Goal: Task Accomplishment & Management: Manage account settings

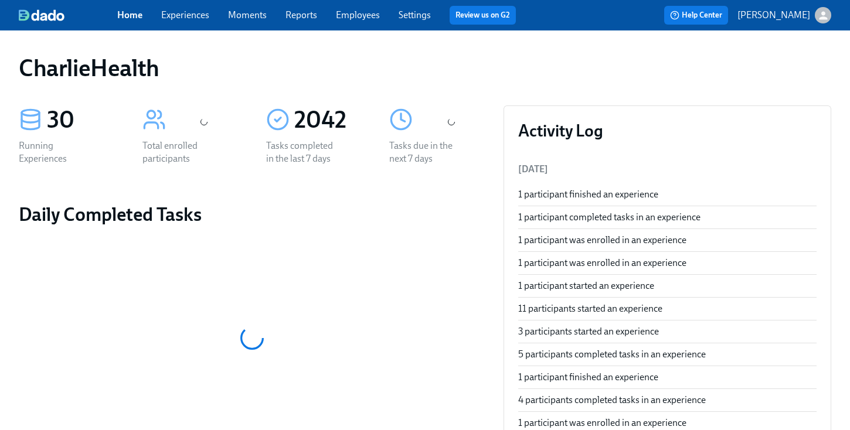
click at [346, 25] on div "Home Experiences Moments Reports Employees Settings Review us on G2 Help Center…" at bounding box center [425, 15] width 850 height 30
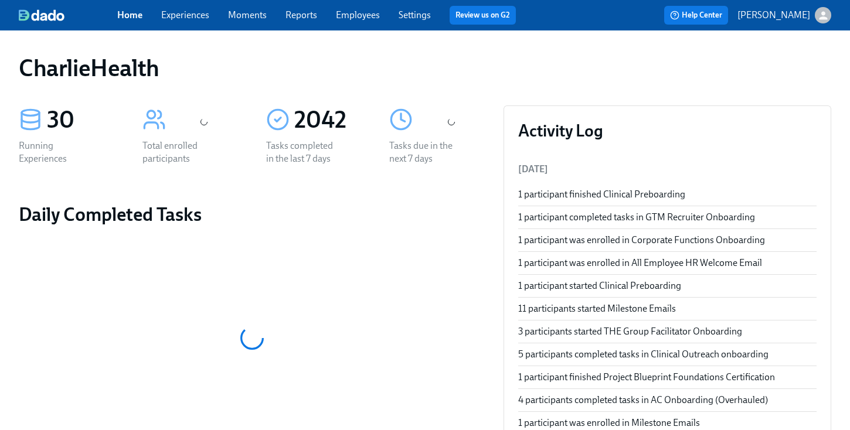
click at [356, 20] on link "Employees" at bounding box center [358, 14] width 44 height 11
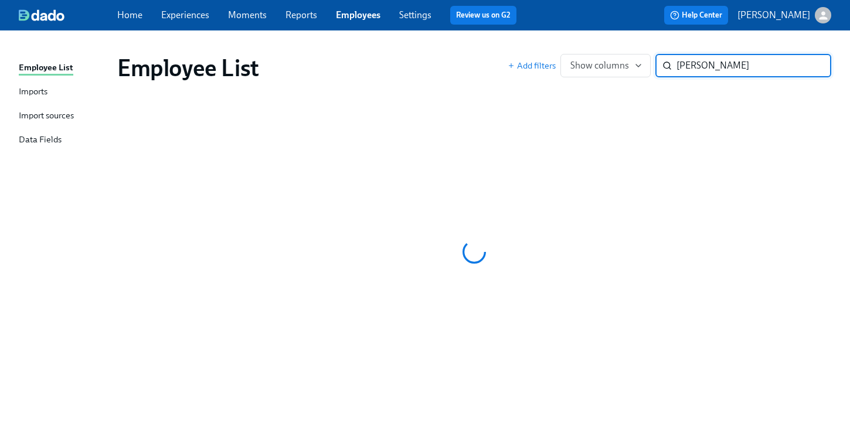
type input "jessica sch"
click at [461, 66] on div "Employee List" at bounding box center [312, 68] width 390 height 28
click at [420, 50] on div "Employee List Add filters Show columns jessica sch ​" at bounding box center [474, 68] width 733 height 47
click at [308, 23] on div "Home Experiences Moments Reports Employees Settings Review us on G2" at bounding box center [321, 15] width 409 height 19
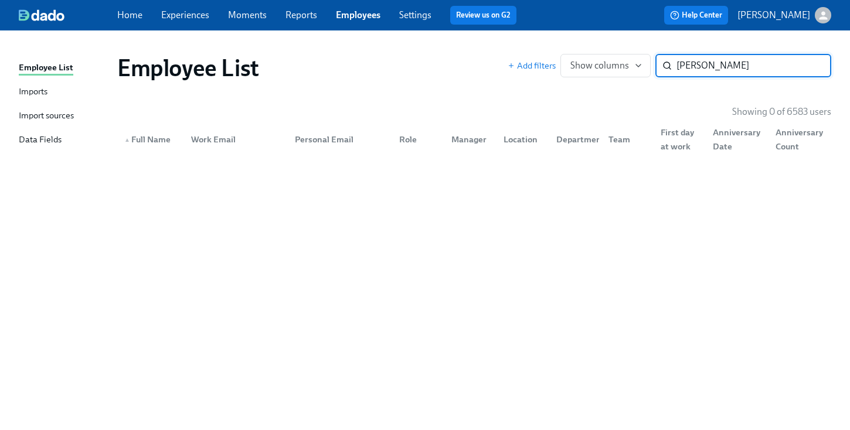
click at [503, 91] on div "Employee List Add filters Show columns [PERSON_NAME] ​ Showing 0 of 6583 users …" at bounding box center [425, 224] width 812 height 358
click at [745, 65] on input "[PERSON_NAME]" at bounding box center [753, 65] width 155 height 23
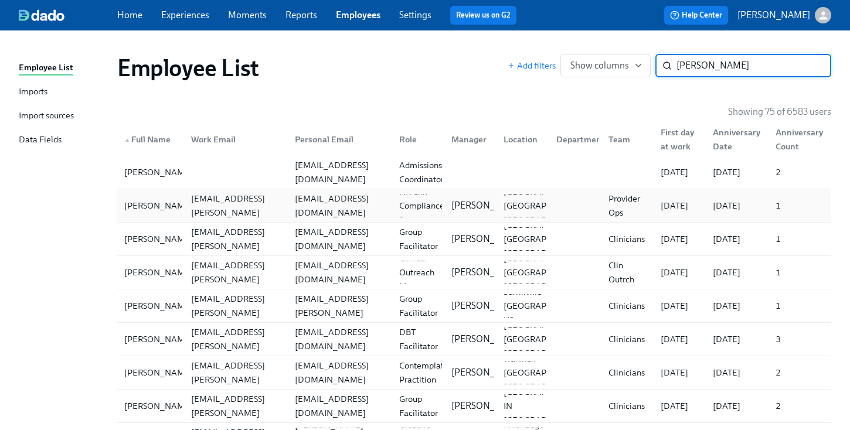
type input "jessica"
click at [552, 209] on div at bounding box center [573, 205] width 52 height 23
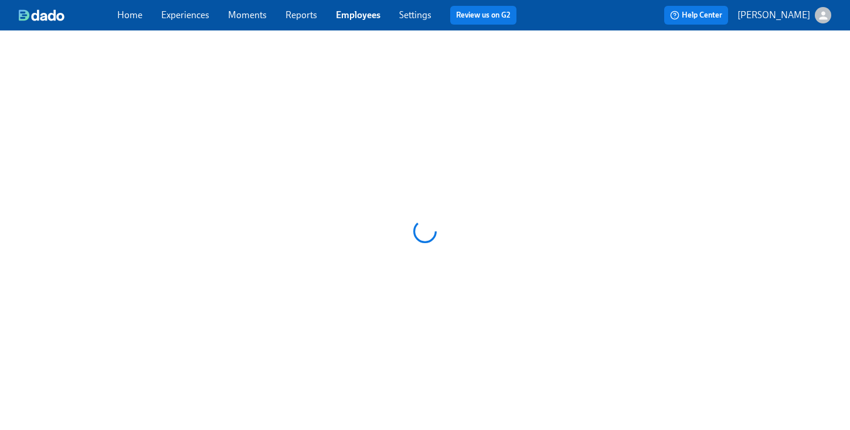
click at [552, 209] on div at bounding box center [425, 231] width 850 height 402
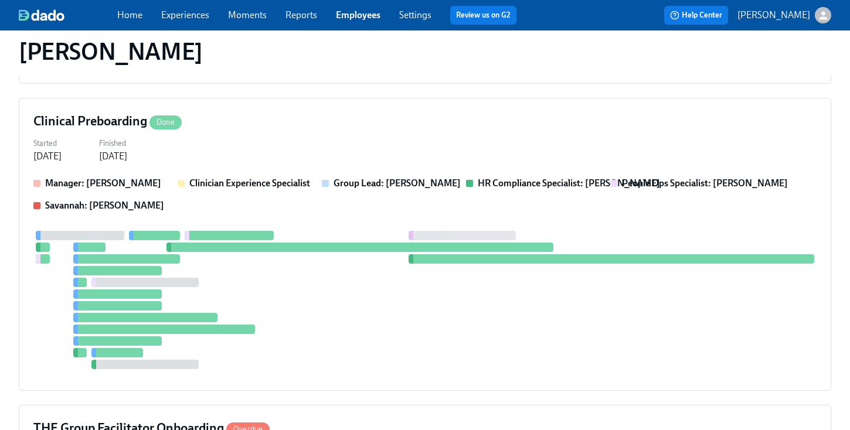
scroll to position [3259, 0]
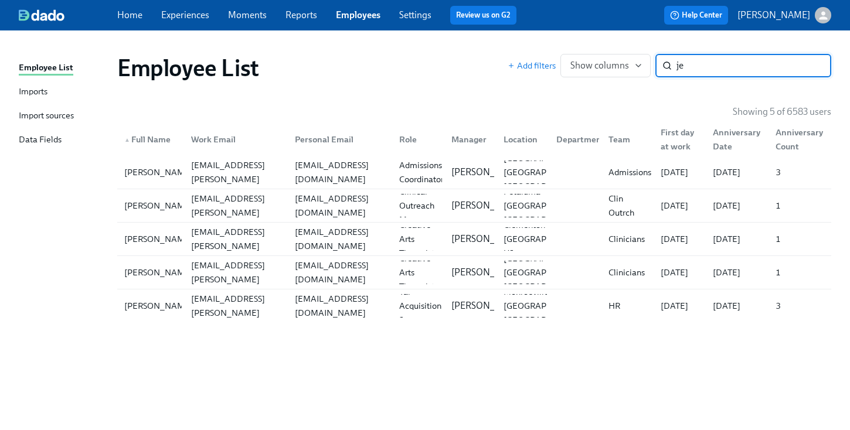
type input "j"
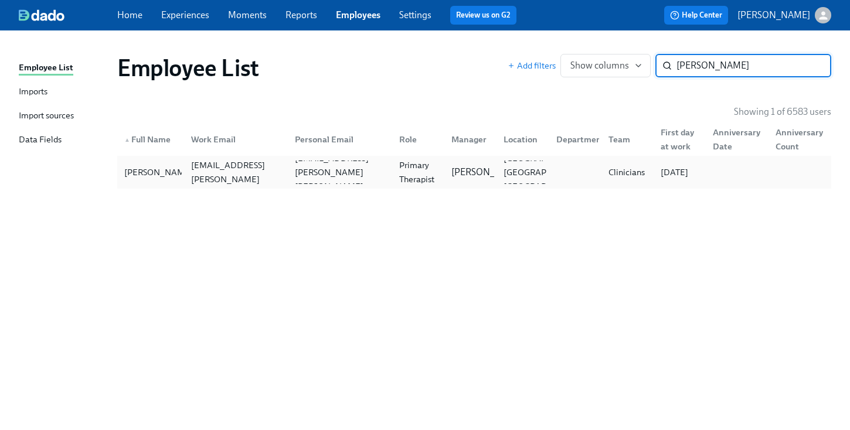
type input "schaf"
click at [293, 185] on div "Jessie Schaffer jessica.schaffer@charliehealth.com jessica.amy.schaffer@gmail.c…" at bounding box center [474, 172] width 714 height 33
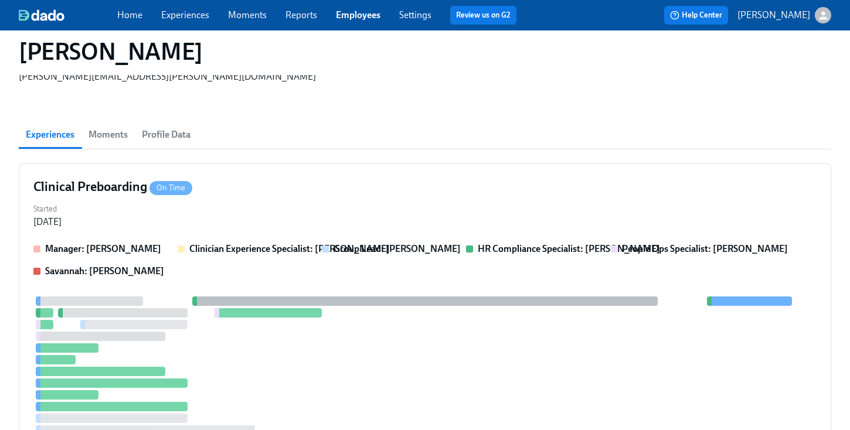
scroll to position [115, 0]
click at [513, 244] on strong "HR Compliance Specialist: Michelle Winograd" at bounding box center [569, 249] width 182 height 11
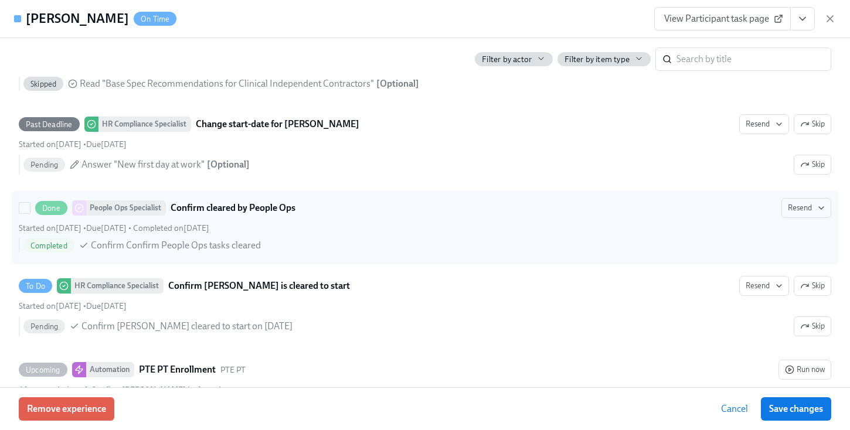
scroll to position [2371, 0]
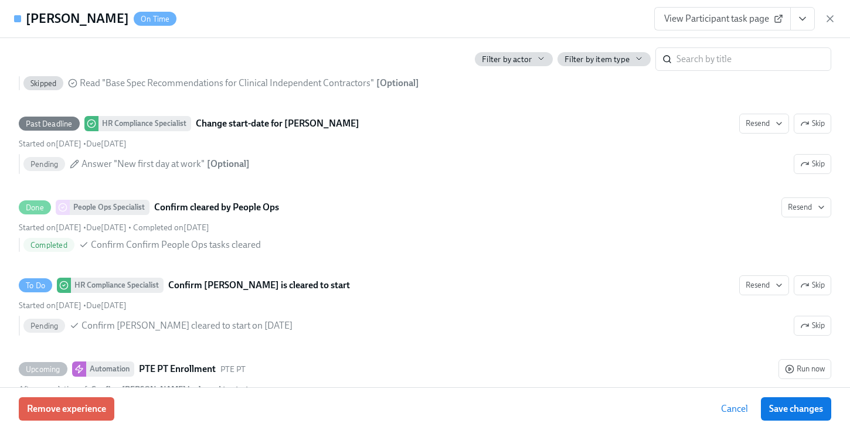
click at [809, 15] on button "View task page" at bounding box center [802, 18] width 25 height 23
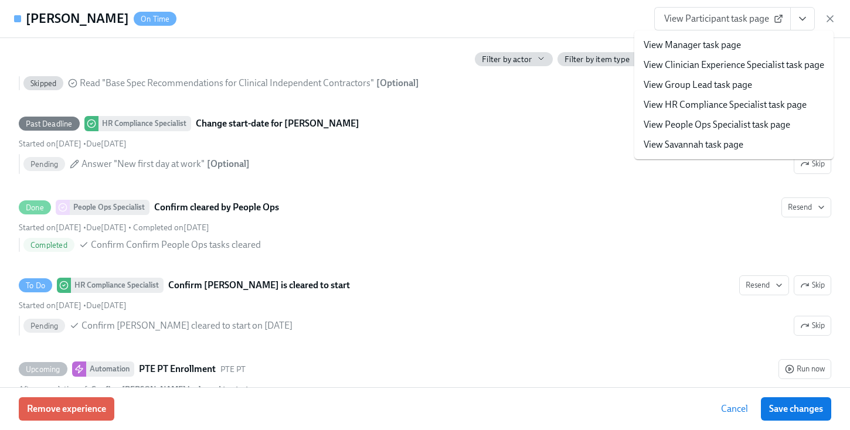
click at [750, 111] on link "View HR Compliance Specialist task page" at bounding box center [725, 104] width 163 height 13
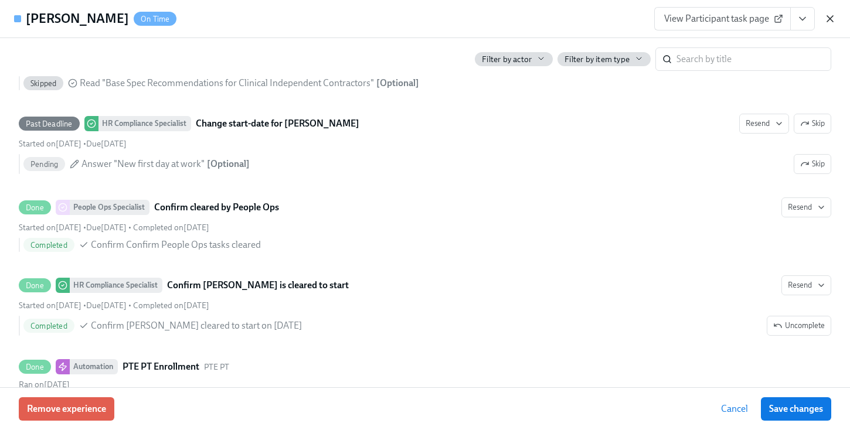
click at [831, 19] on icon "button" at bounding box center [830, 19] width 12 height 12
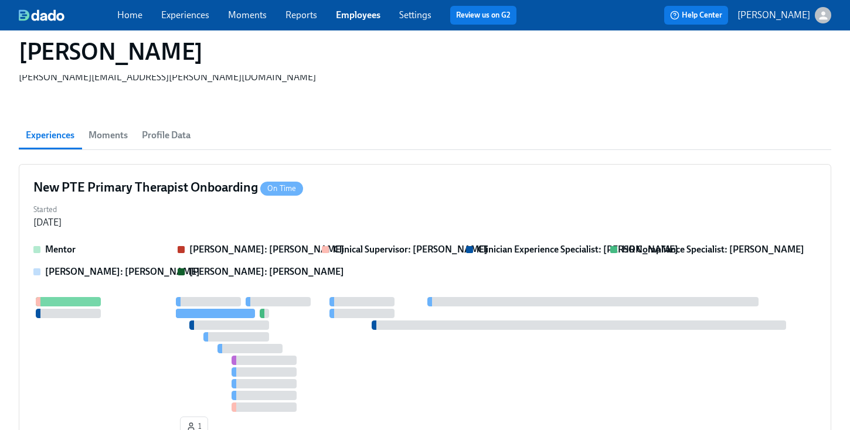
click at [359, 18] on link "Employees" at bounding box center [358, 14] width 45 height 11
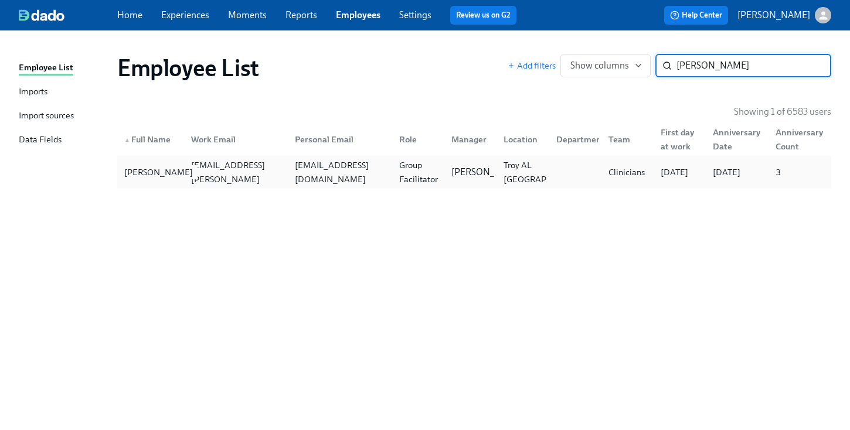
type input "ashley griffin"
click at [169, 171] on div "Ashley Griffin" at bounding box center [159, 172] width 78 height 14
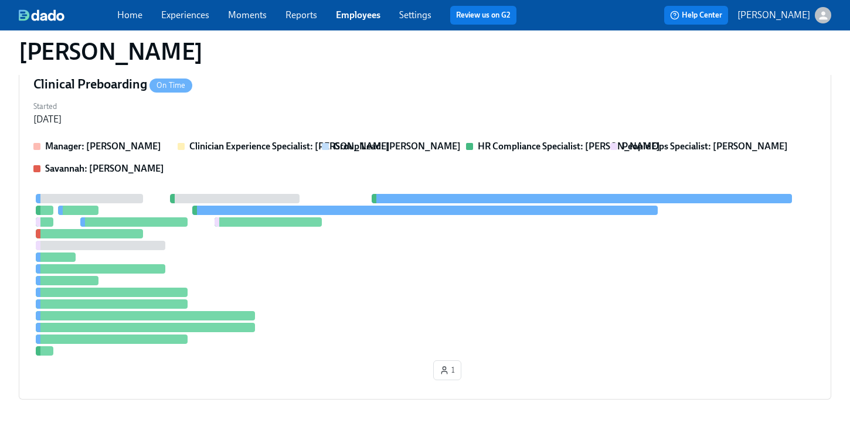
scroll to position [345, 0]
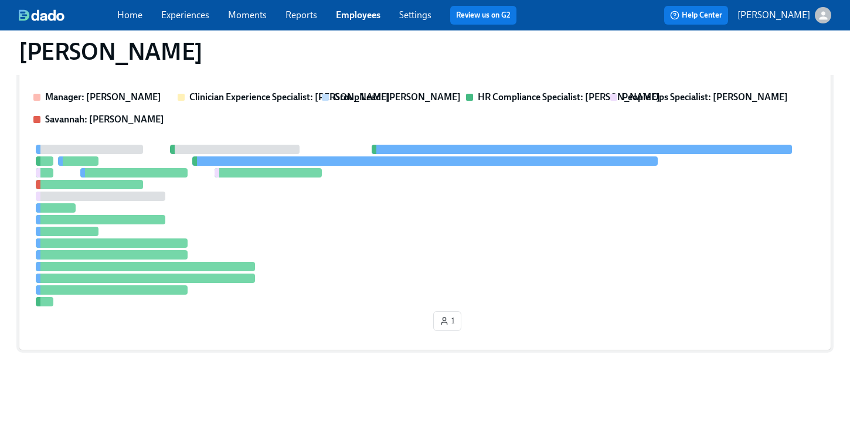
click at [451, 196] on div at bounding box center [424, 226] width 783 height 162
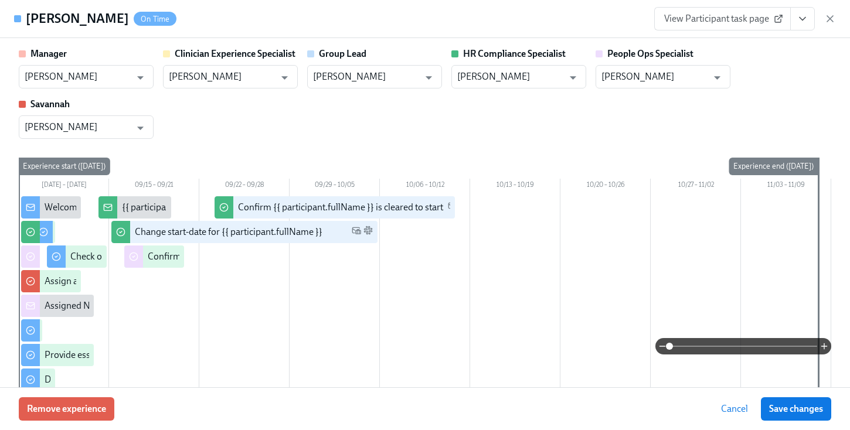
click at [798, 25] on button "View task page" at bounding box center [802, 18] width 25 height 23
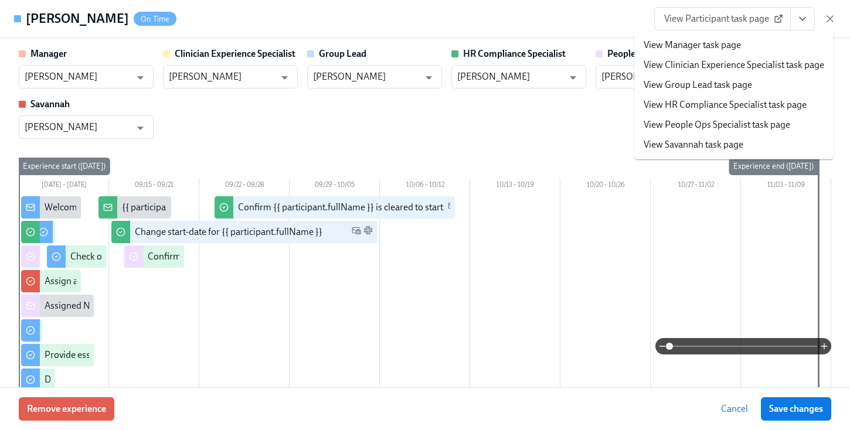
click at [563, 110] on div "Manager Megan Lederman ​ Clinician Experience Specialist Lara Babalola ​ Group …" at bounding box center [425, 92] width 812 height 91
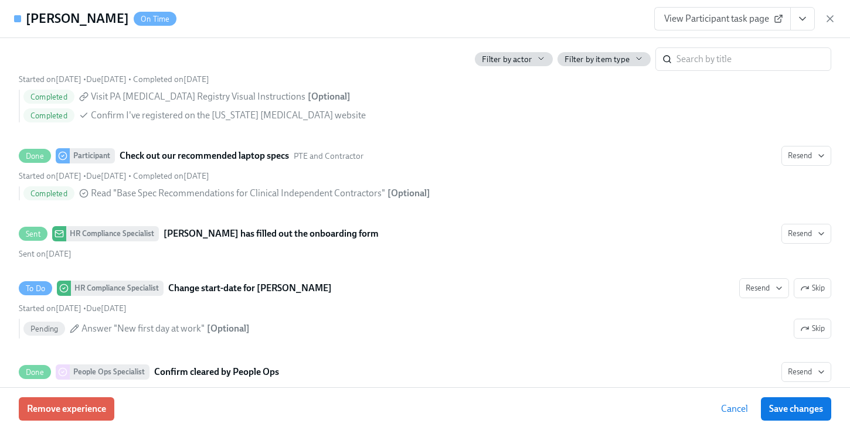
scroll to position [2264, 0]
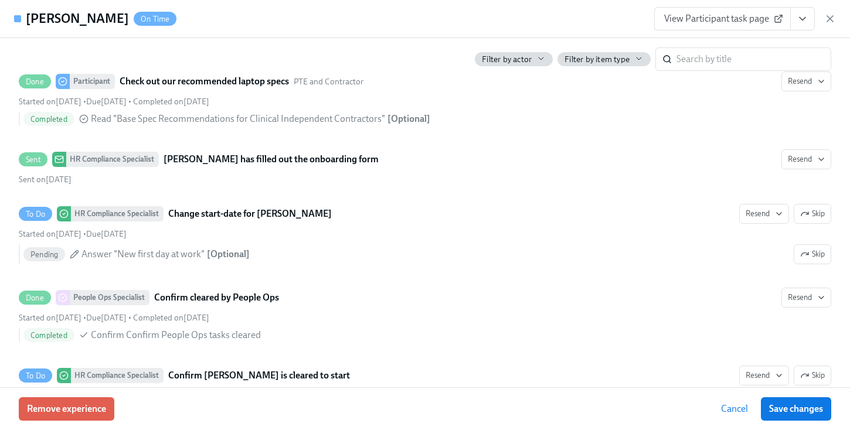
click at [801, 28] on button "View task page" at bounding box center [802, 18] width 25 height 23
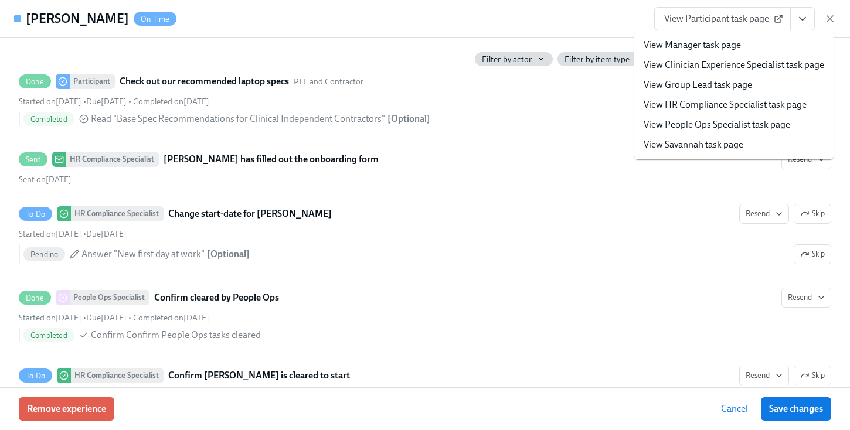
click at [695, 105] on link "View HR Compliance Specialist task page" at bounding box center [725, 104] width 163 height 13
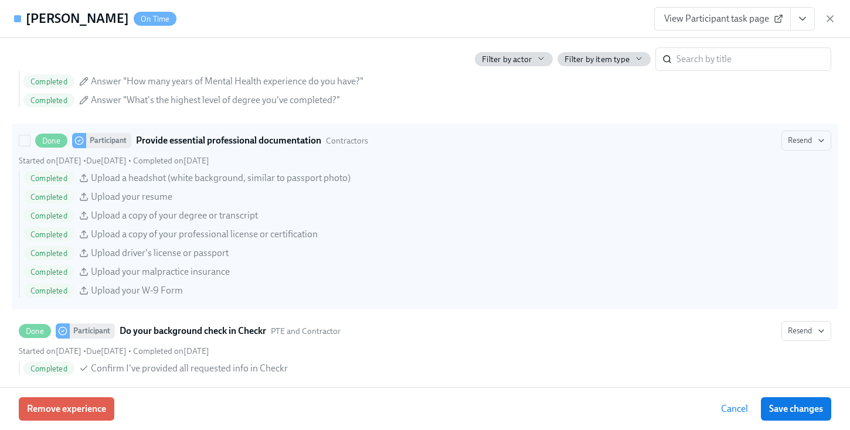
scroll to position [0, 0]
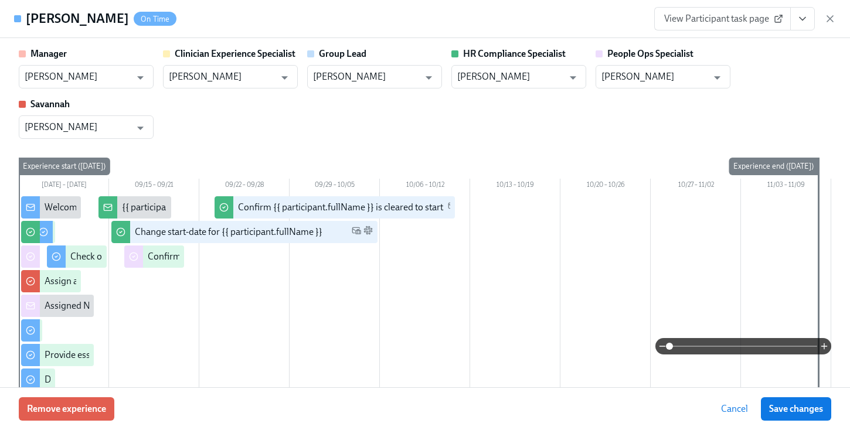
click at [623, 110] on div "Manager Megan Lederman ​ Clinician Experience Specialist Lara Babalola ​ Group …" at bounding box center [425, 92] width 812 height 91
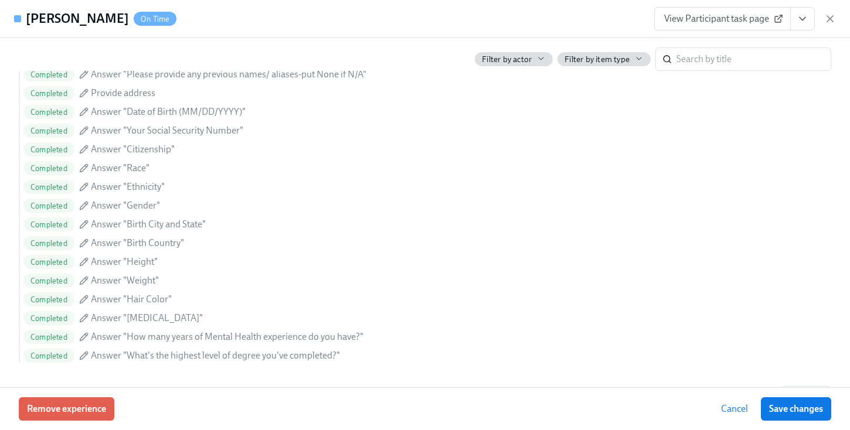
scroll to position [705, 0]
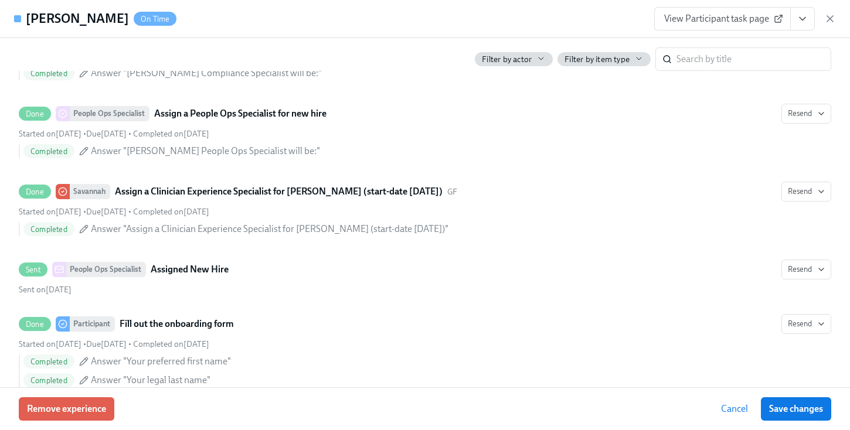
click at [798, 20] on icon "View task page" at bounding box center [803, 19] width 12 height 12
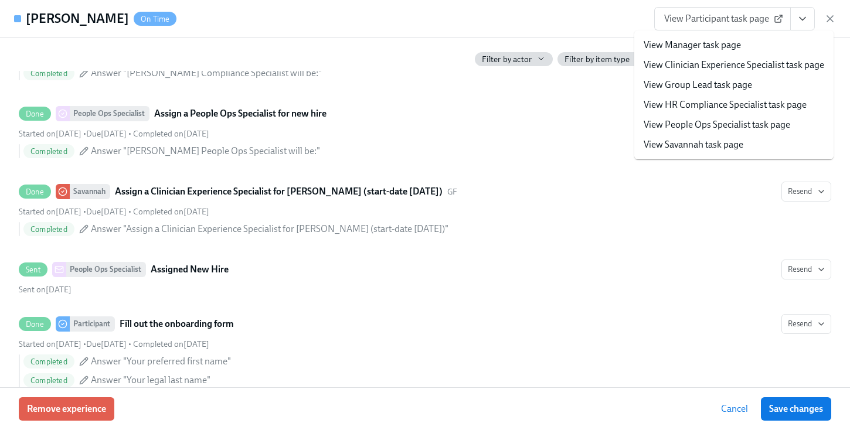
click at [705, 106] on link "View HR Compliance Specialist task page" at bounding box center [725, 104] width 163 height 13
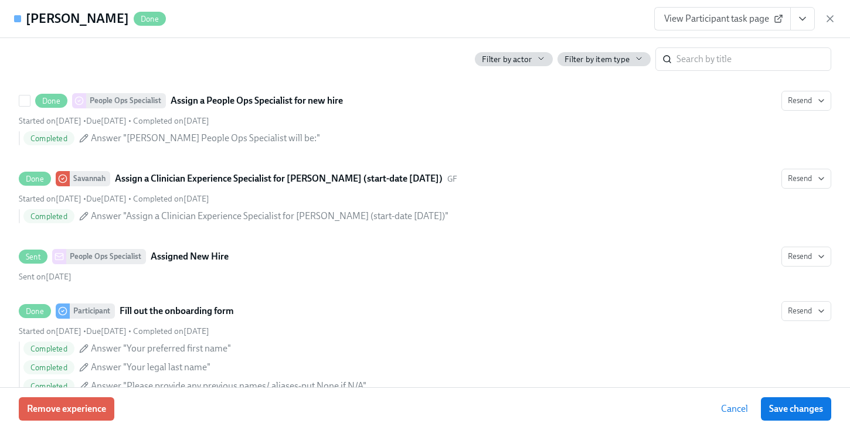
scroll to position [692, 0]
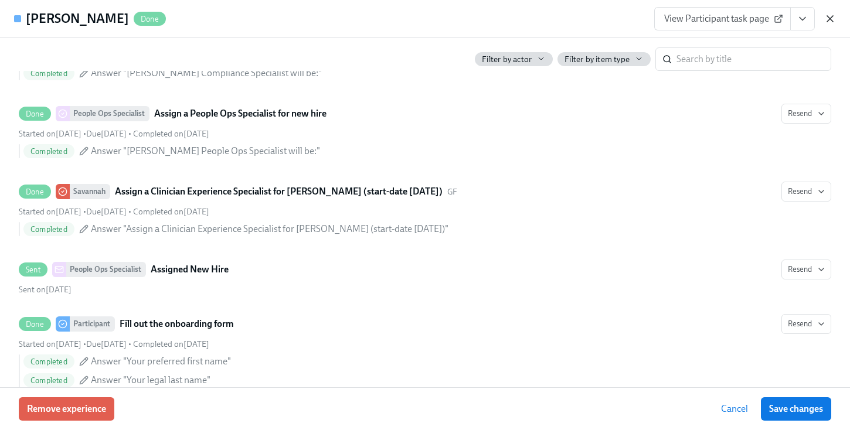
click at [833, 20] on icon "button" at bounding box center [830, 19] width 12 height 12
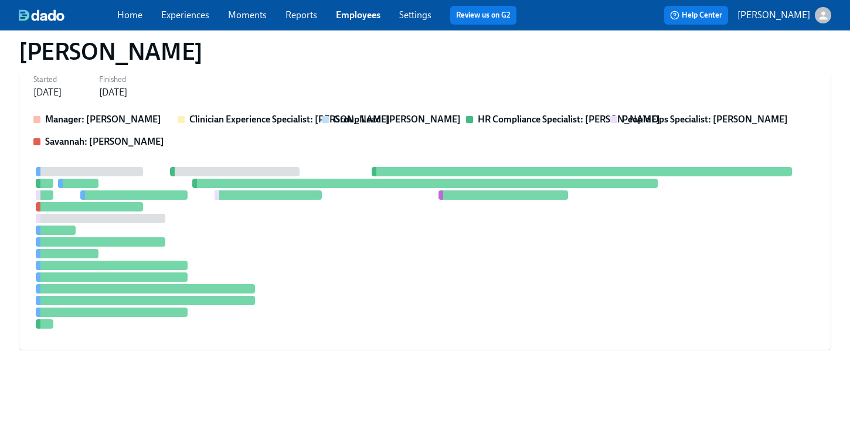
click at [362, 11] on link "Employees" at bounding box center [358, 14] width 45 height 11
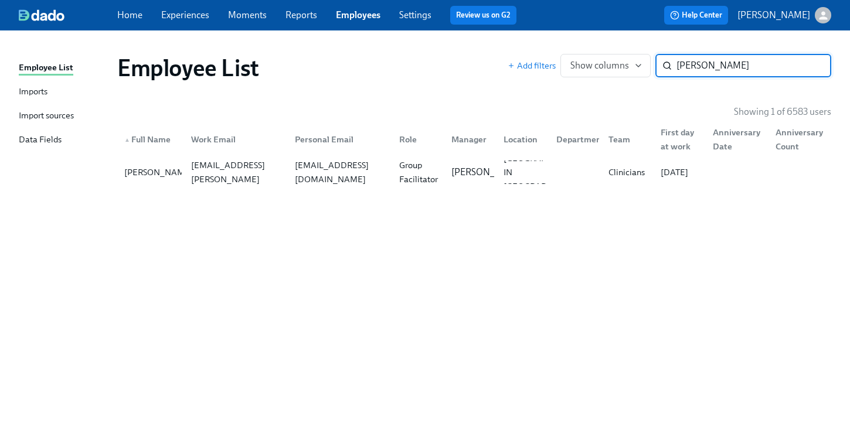
type input "struckman"
click at [295, 162] on div "craft_tracy@outlook.com" at bounding box center [337, 172] width 104 height 23
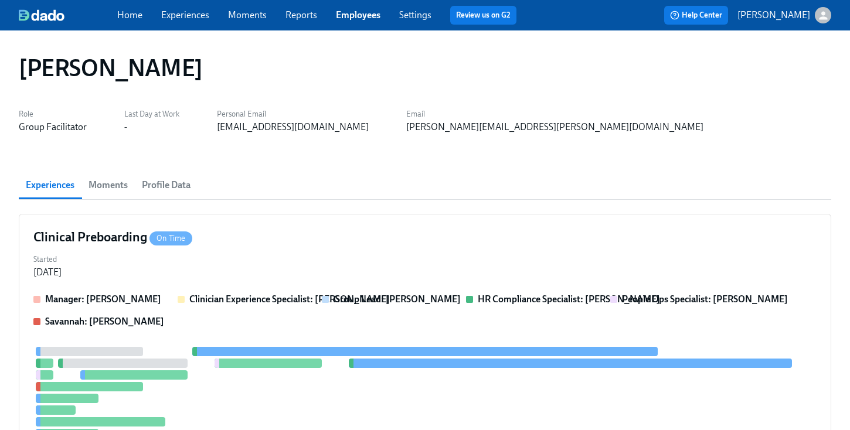
click at [295, 162] on div "Tracy Struckman Role Group Facilitator Last Day at Work - Personal Email craft_…" at bounding box center [425, 402] width 812 height 714
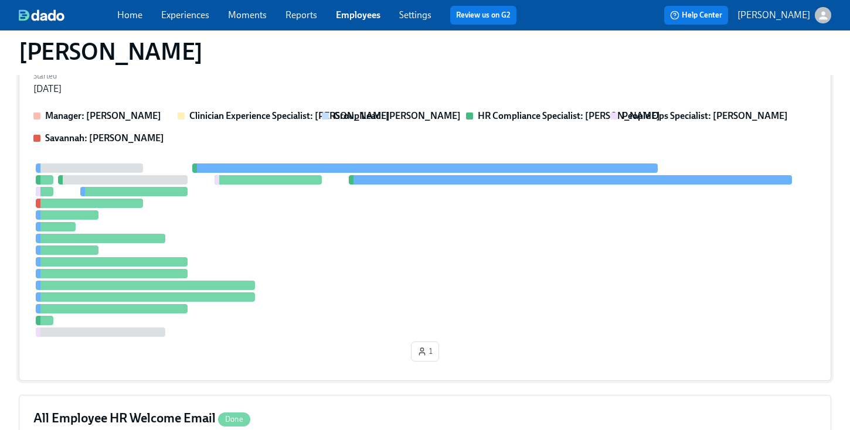
scroll to position [182, 0]
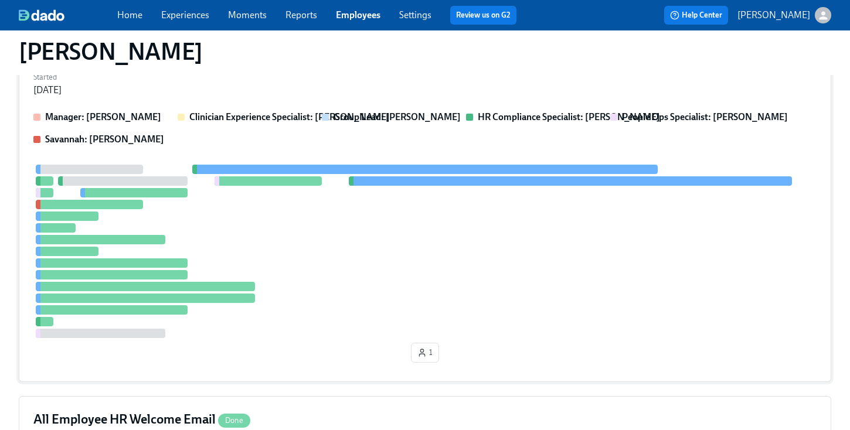
click at [464, 117] on div "Manager: Don Hopkins Clinician Experience Specialist: Maggie Greenawalt Group L…" at bounding box center [424, 128] width 783 height 35
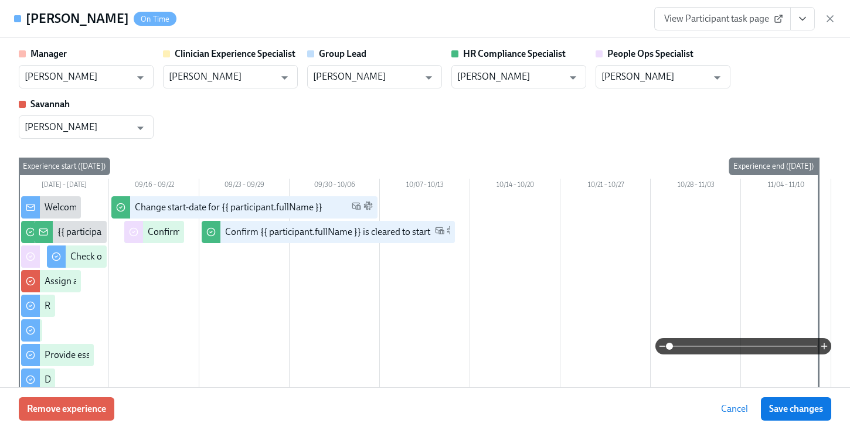
click at [803, 16] on icon "View task page" at bounding box center [803, 19] width 12 height 12
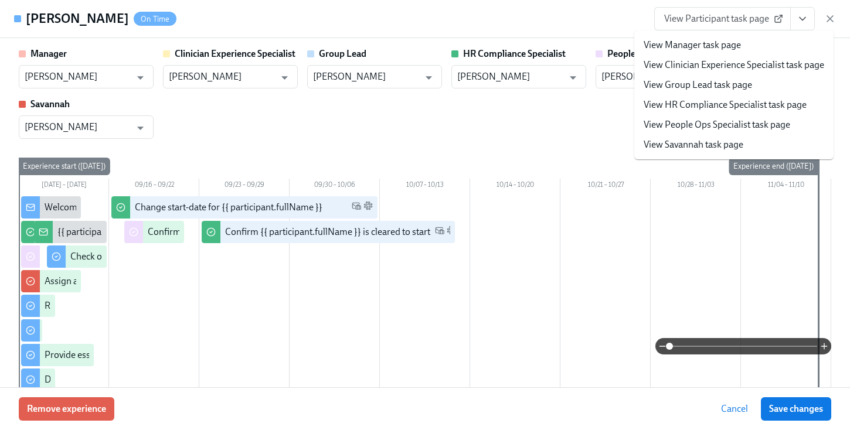
click at [699, 110] on link "View HR Compliance Specialist task page" at bounding box center [725, 104] width 163 height 13
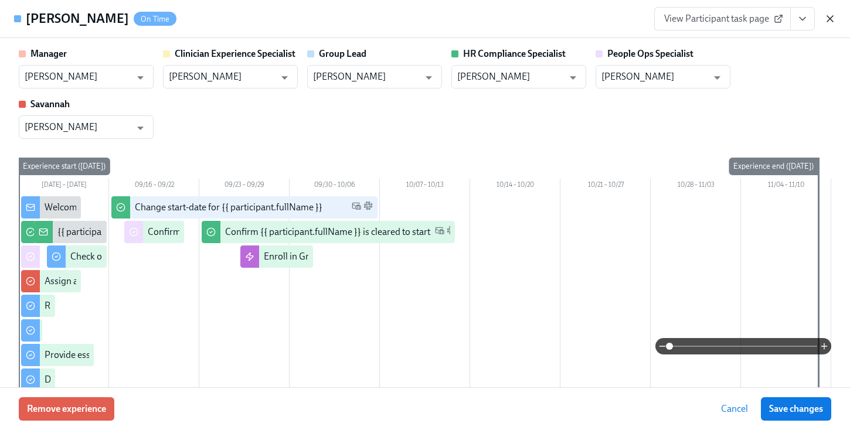
click at [833, 19] on icon "button" at bounding box center [830, 19] width 12 height 12
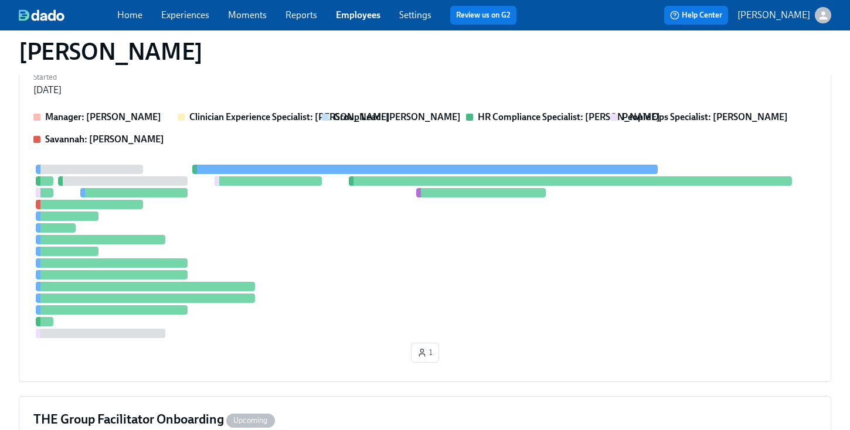
click at [370, 17] on link "Employees" at bounding box center [358, 14] width 45 height 11
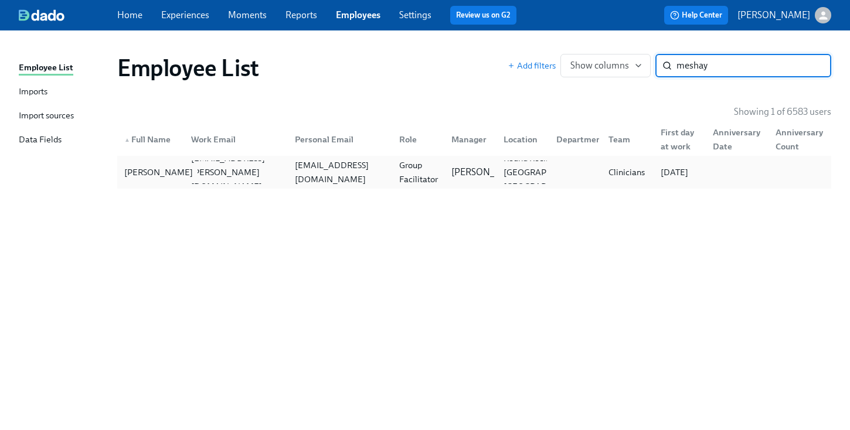
type input "meshay"
click at [143, 171] on div "MeShay McKinney" at bounding box center [159, 172] width 78 height 14
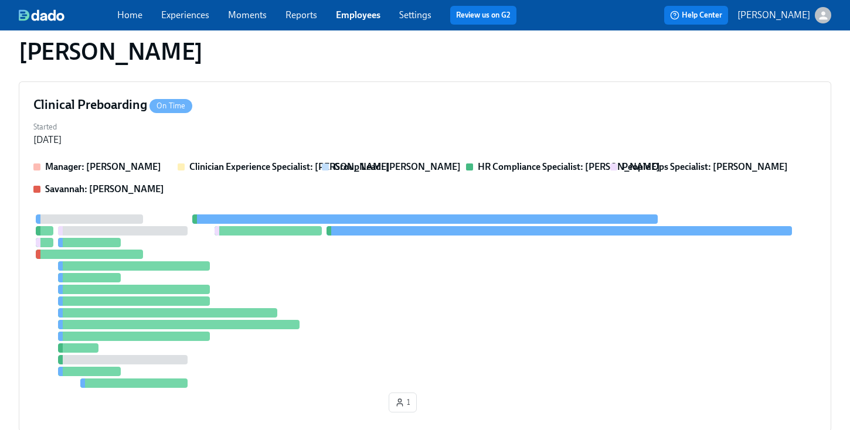
scroll to position [357, 0]
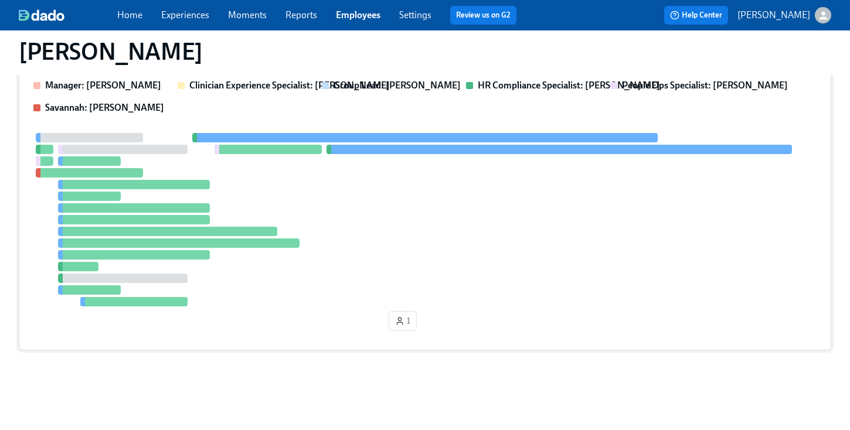
click at [471, 193] on div at bounding box center [424, 219] width 783 height 173
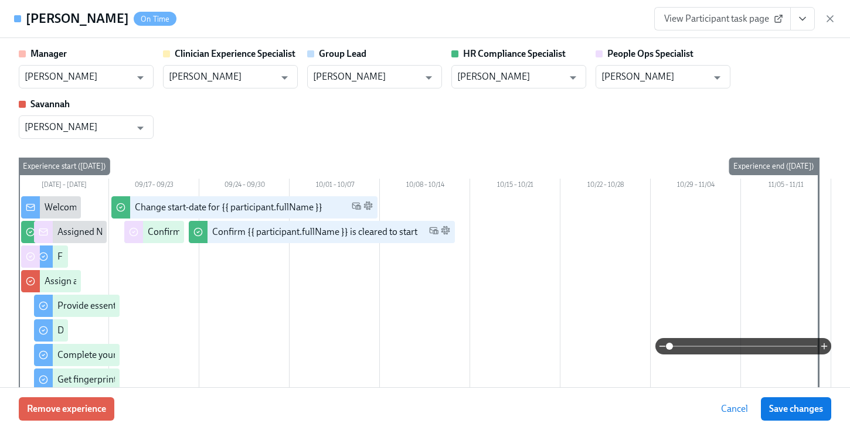
click at [805, 22] on icon "View task page" at bounding box center [803, 19] width 12 height 12
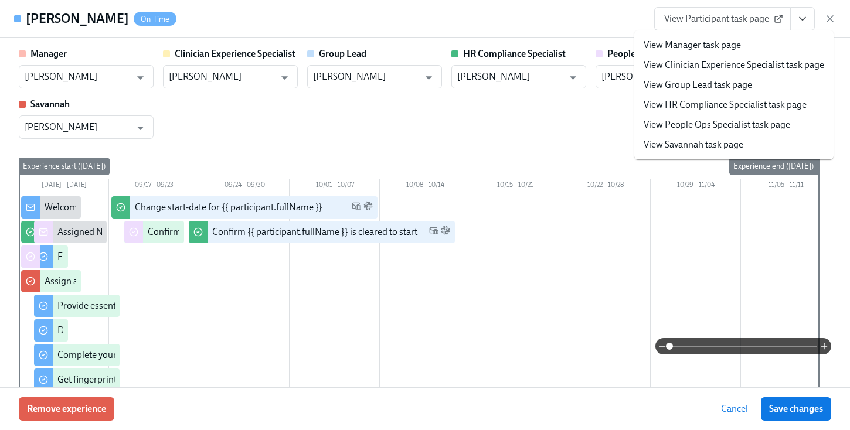
click at [511, 123] on div "Manager Gaby Schilling ​ Clinician Experience Specialist Lara Babalola ​ Group …" at bounding box center [425, 92] width 812 height 91
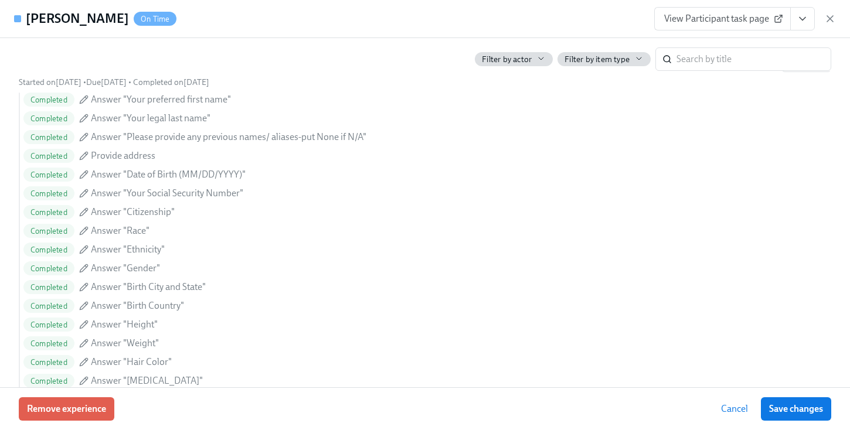
scroll to position [577, 0]
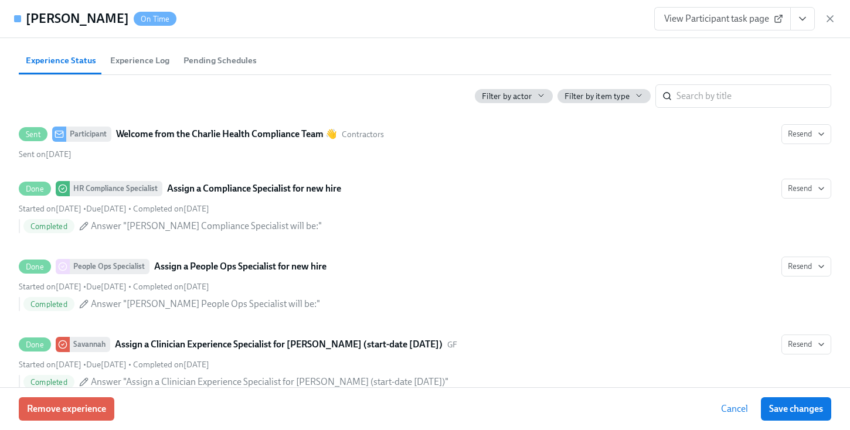
click at [807, 21] on icon "View task page" at bounding box center [803, 19] width 12 height 12
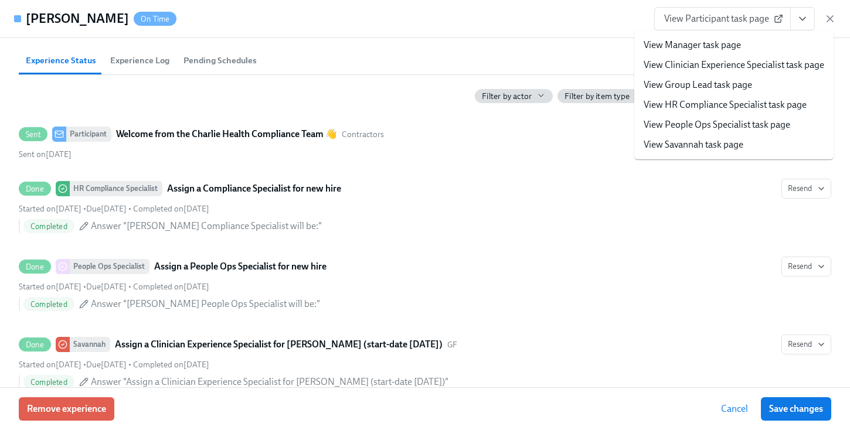
click at [693, 109] on link "View HR Compliance Specialist task page" at bounding box center [725, 104] width 163 height 13
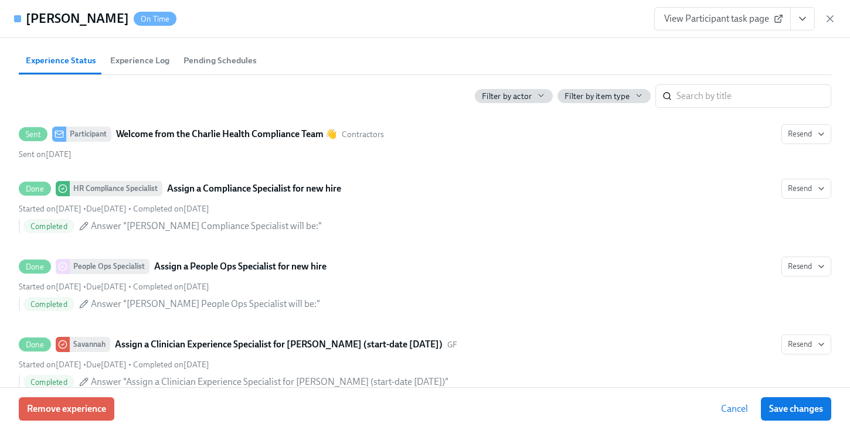
scroll to position [595, 0]
click at [828, 32] on div "MeShay McKinney On Time View Participant task page" at bounding box center [425, 19] width 850 height 38
click at [829, 23] on icon "button" at bounding box center [830, 19] width 12 height 12
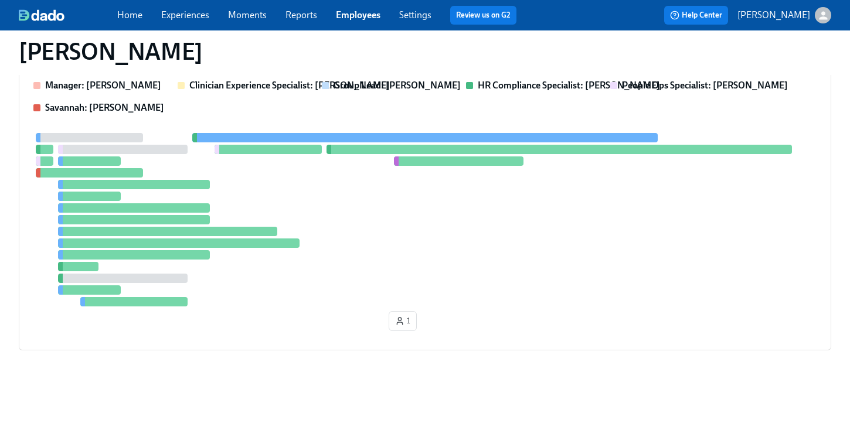
click at [351, 18] on link "Employees" at bounding box center [358, 14] width 45 height 11
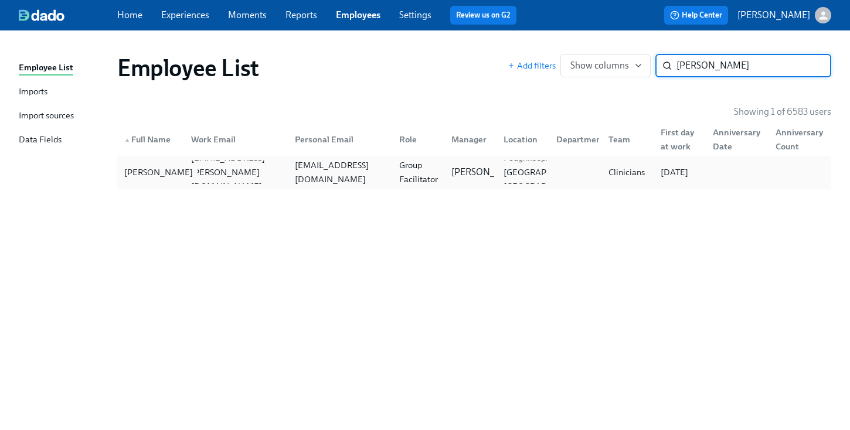
type input "hanlon"
click at [151, 173] on div "Alyssa Hanlon" at bounding box center [159, 172] width 78 height 14
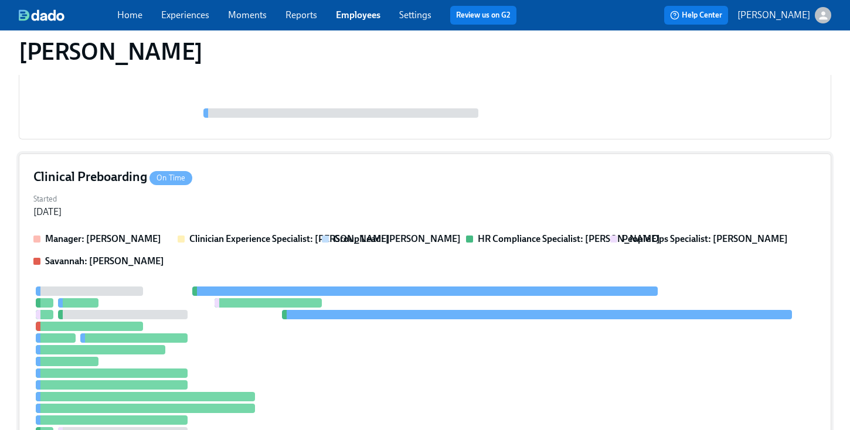
scroll to position [190, 0]
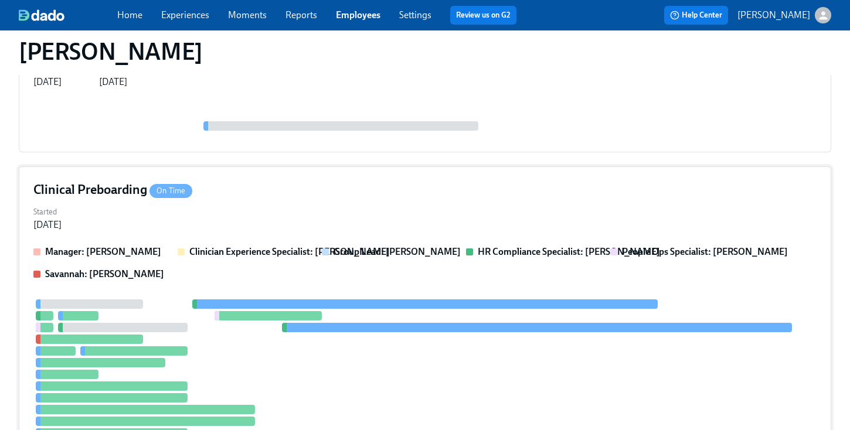
click at [410, 202] on div "Clinical Preboarding On Time Started Sep 11, 2025 Manager: Bria Brown Clinician…" at bounding box center [425, 329] width 812 height 327
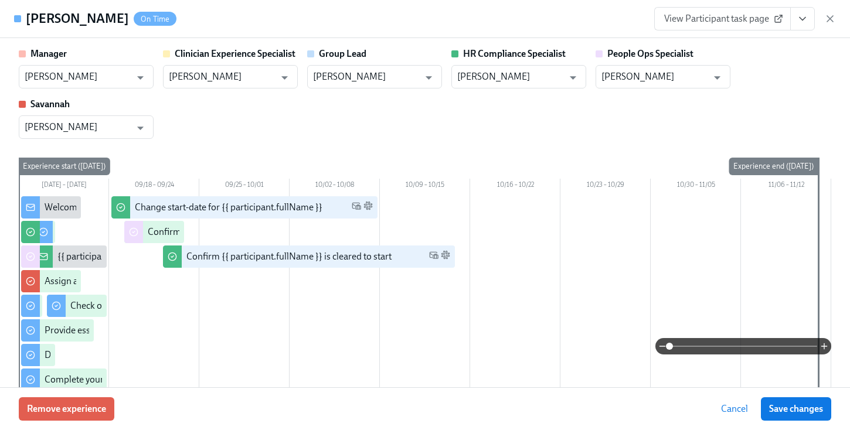
click at [804, 19] on icon "View task page" at bounding box center [803, 19] width 12 height 12
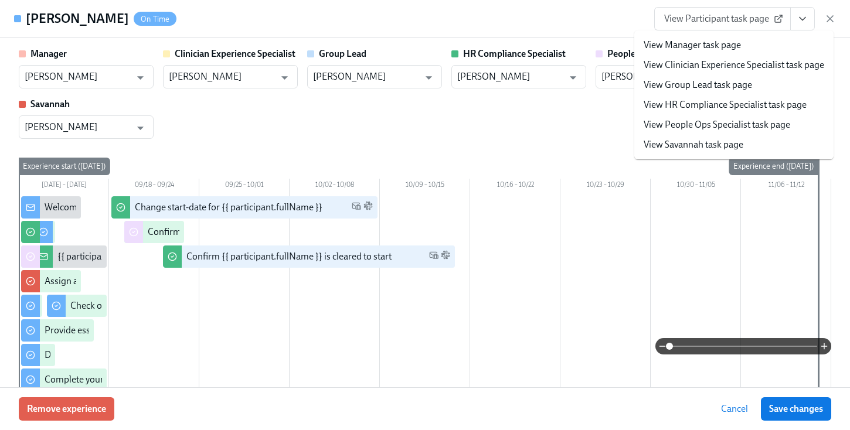
click at [716, 100] on link "View HR Compliance Specialist task page" at bounding box center [725, 104] width 163 height 13
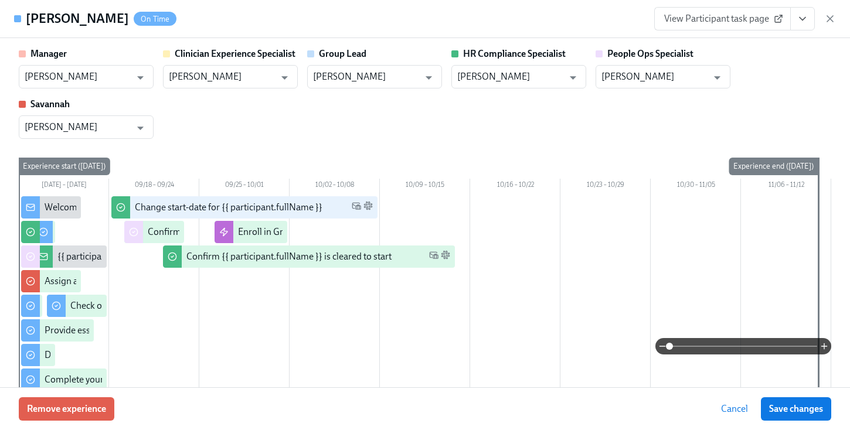
click at [836, 19] on div "Alyssa Hanlon On Time View Participant task page" at bounding box center [425, 19] width 850 height 38
click at [826, 19] on icon "button" at bounding box center [830, 19] width 12 height 12
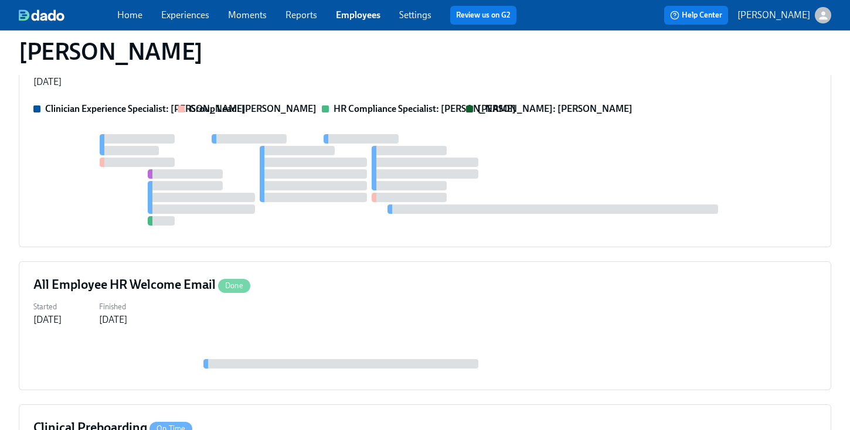
click at [371, 10] on link "Employees" at bounding box center [358, 14] width 45 height 11
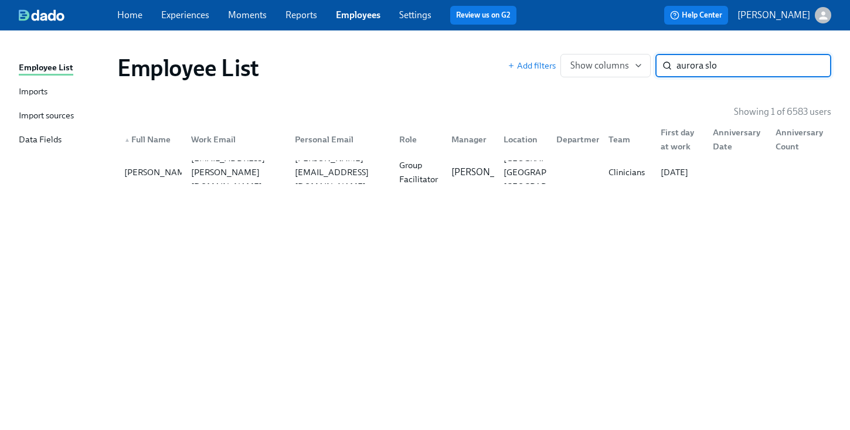
type input "aurora slo"
click at [295, 142] on div "Personal Email" at bounding box center [324, 139] width 68 height 14
click at [297, 158] on div "Aurora Sloan aurora.sloan@charliehealth.com sloan.aurora.2019@gmail.com Group F…" at bounding box center [474, 172] width 714 height 33
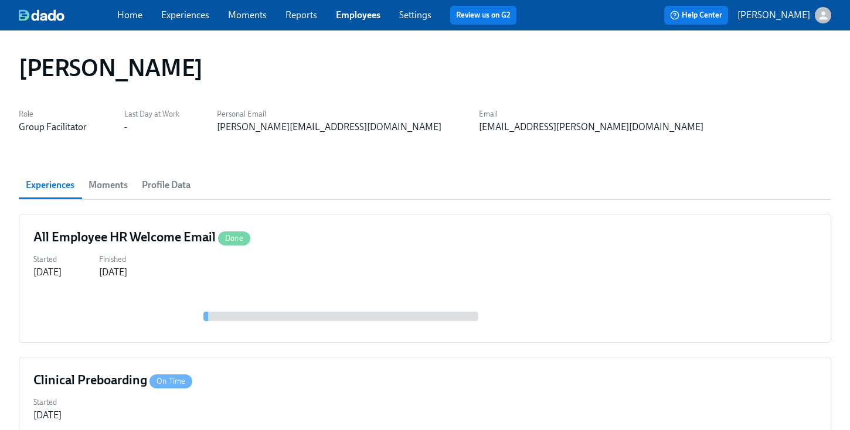
scroll to position [357, 0]
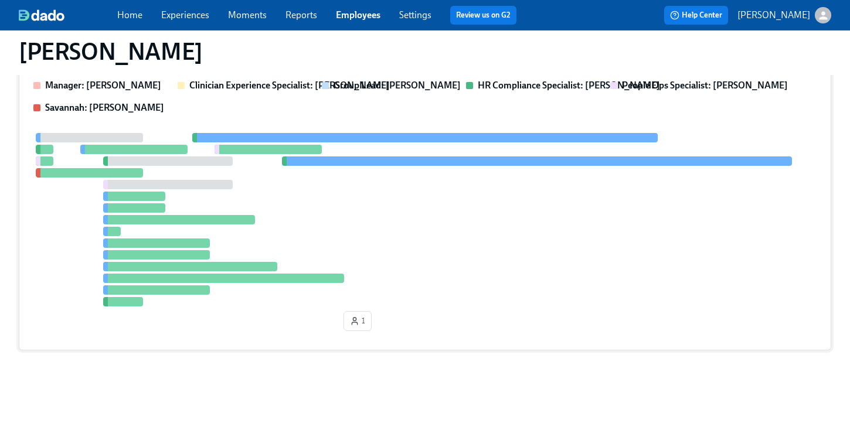
click at [459, 228] on div at bounding box center [424, 219] width 783 height 173
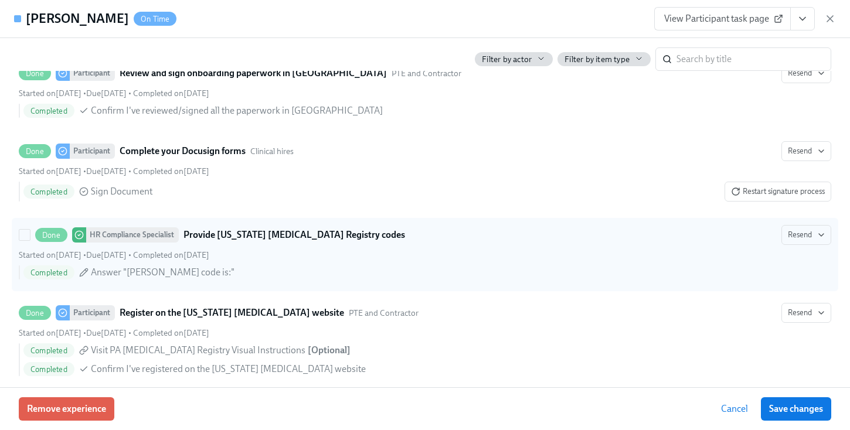
scroll to position [2345, 0]
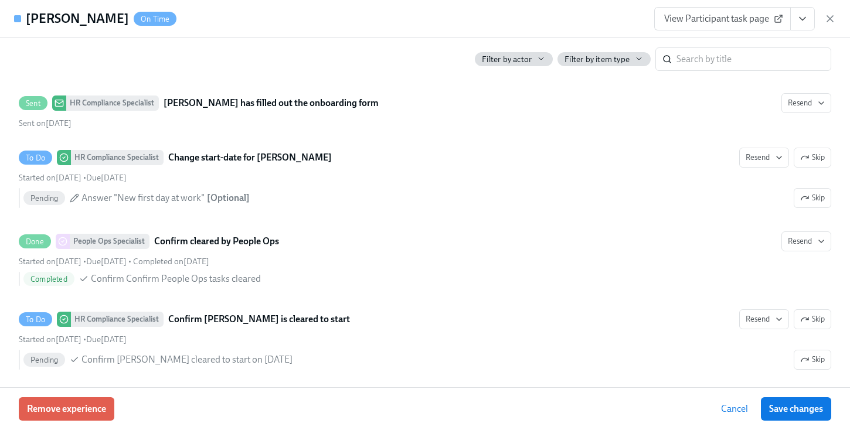
click at [804, 29] on button "View task page" at bounding box center [802, 18] width 25 height 23
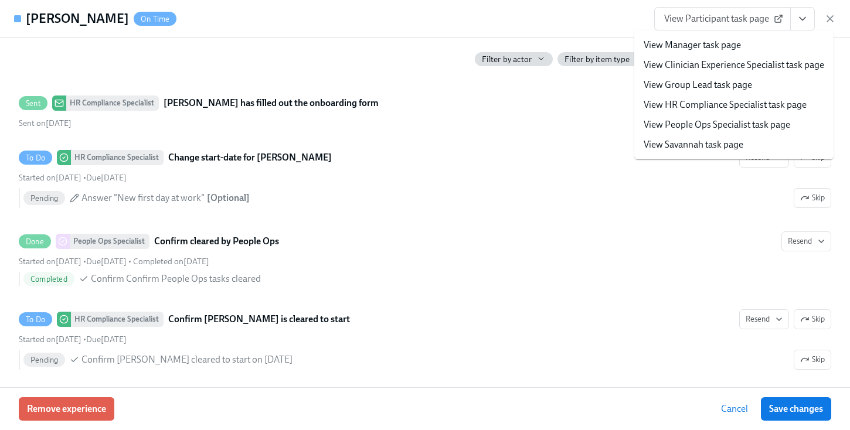
click at [731, 108] on link "View HR Compliance Specialist task page" at bounding box center [725, 104] width 163 height 13
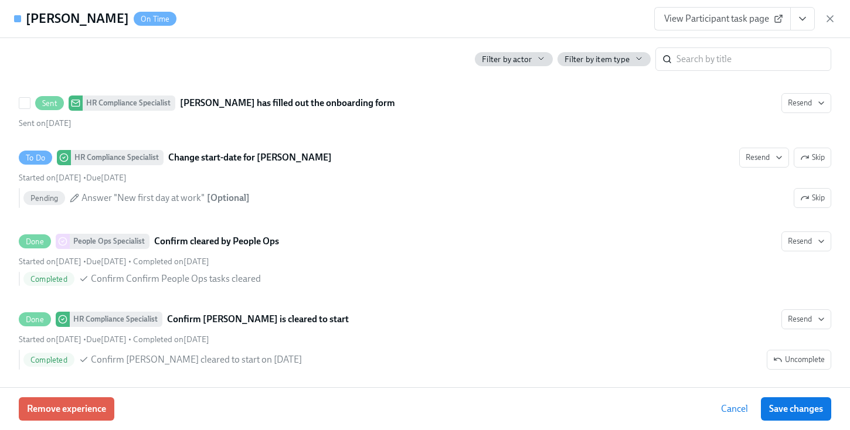
scroll to position [595, 0]
click at [827, 22] on icon "button" at bounding box center [830, 19] width 12 height 12
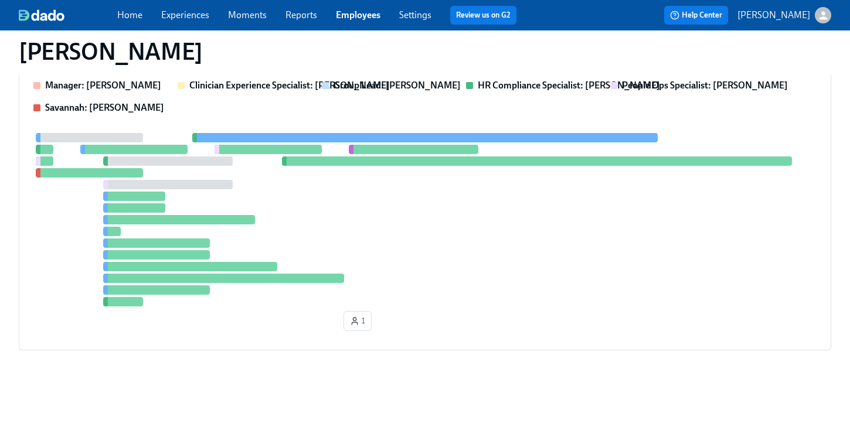
click at [345, 18] on link "Employees" at bounding box center [358, 14] width 45 height 11
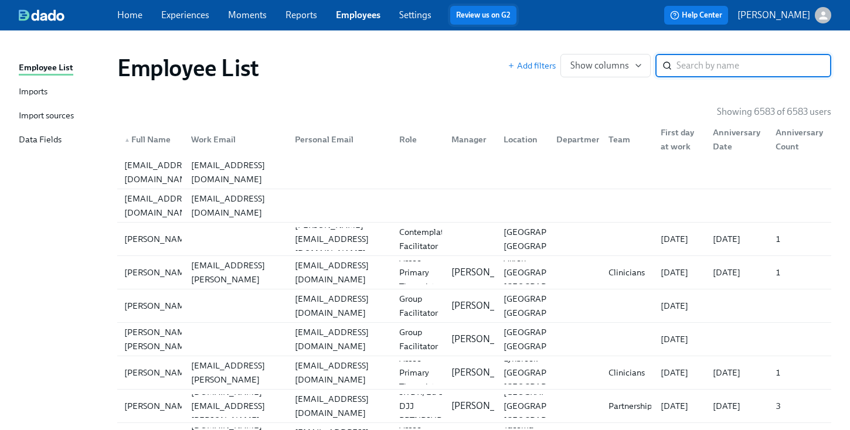
type input "d"
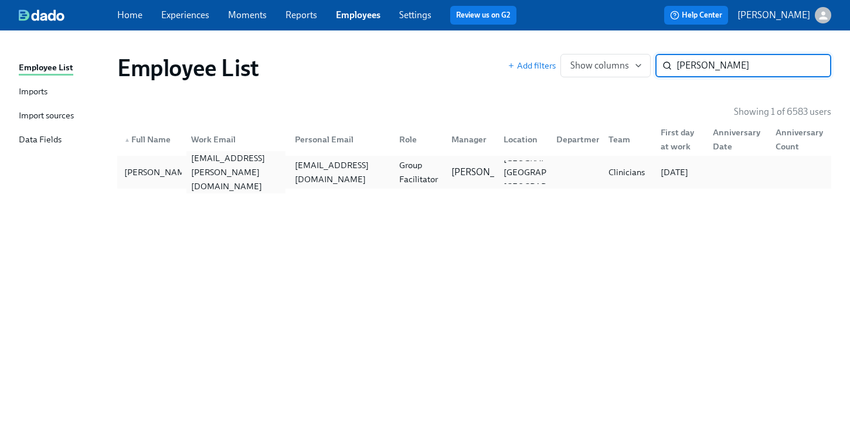
type input "fason"
click at [254, 175] on div "crushonna.fason@charliehealth.com" at bounding box center [236, 172] width 100 height 42
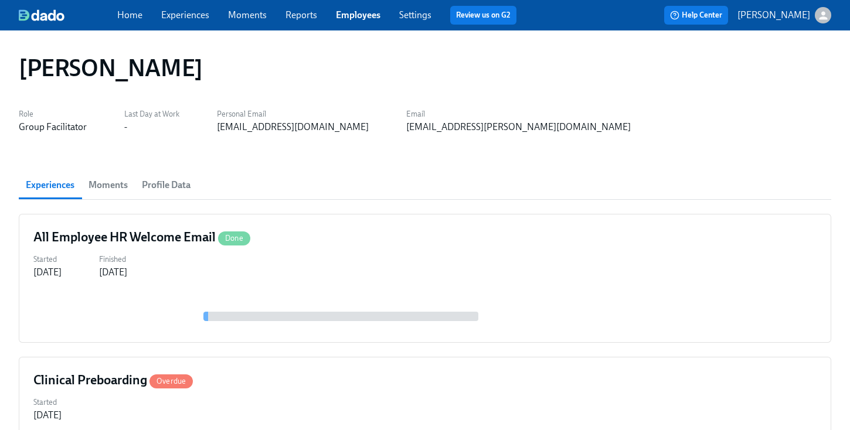
scroll to position [357, 0]
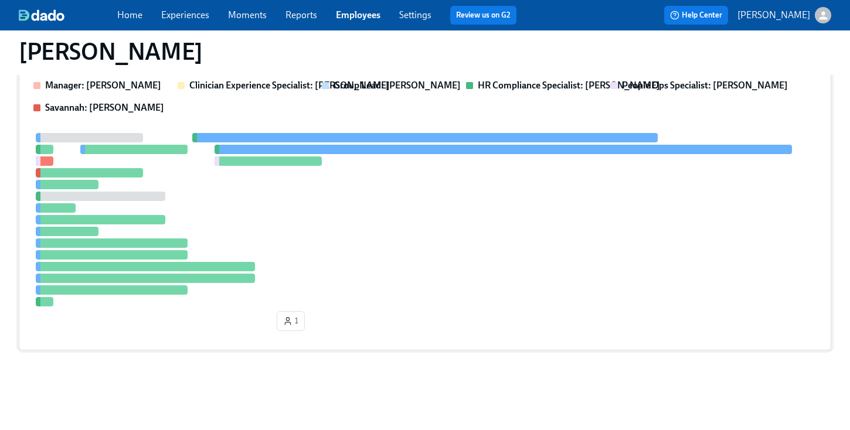
click at [480, 231] on div at bounding box center [424, 219] width 783 height 173
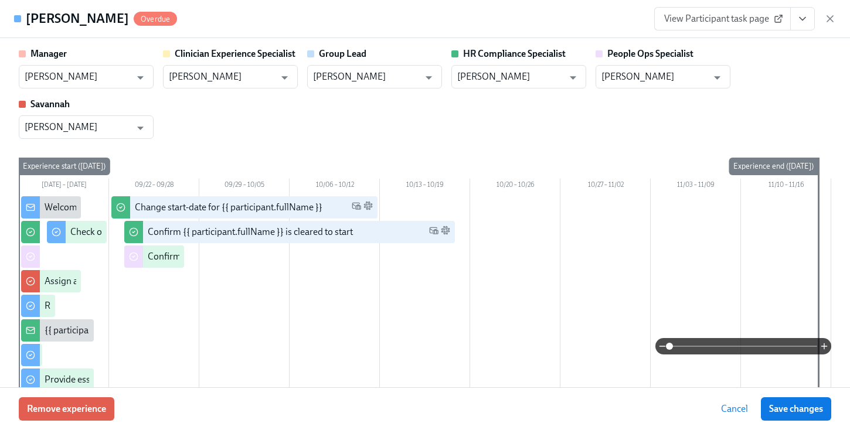
click at [811, 25] on button "View task page" at bounding box center [802, 18] width 25 height 23
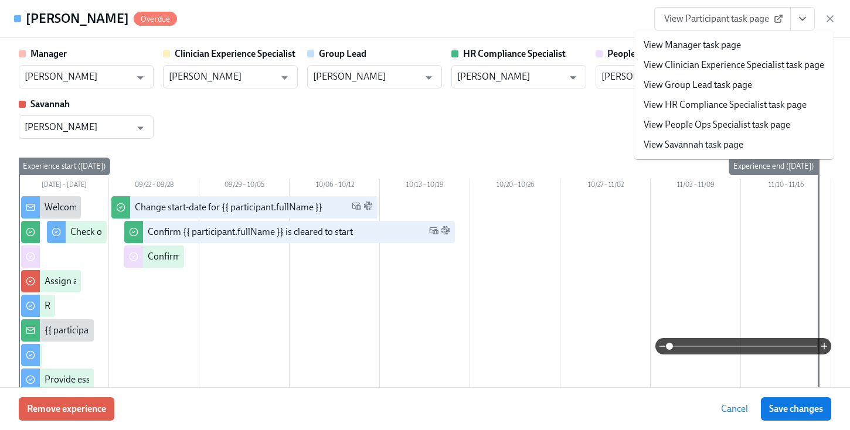
click at [617, 125] on div "Manager Claire DeLise ​ Clinician Experience Specialist Maggie Greenawalt ​ Gro…" at bounding box center [425, 92] width 812 height 91
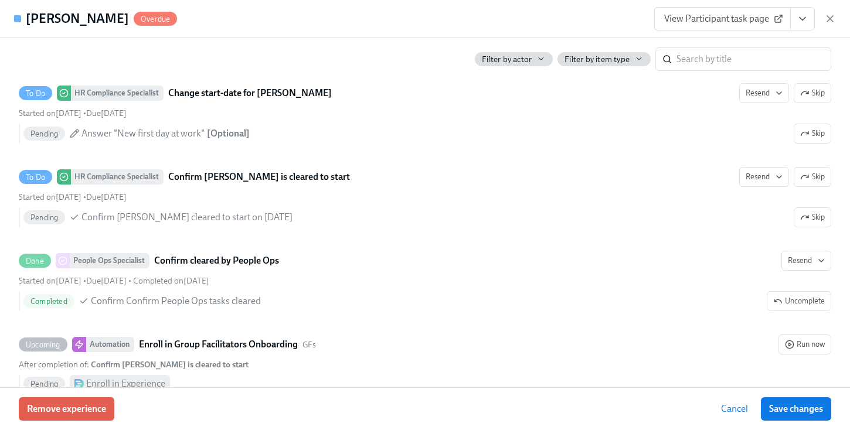
scroll to position [2417, 0]
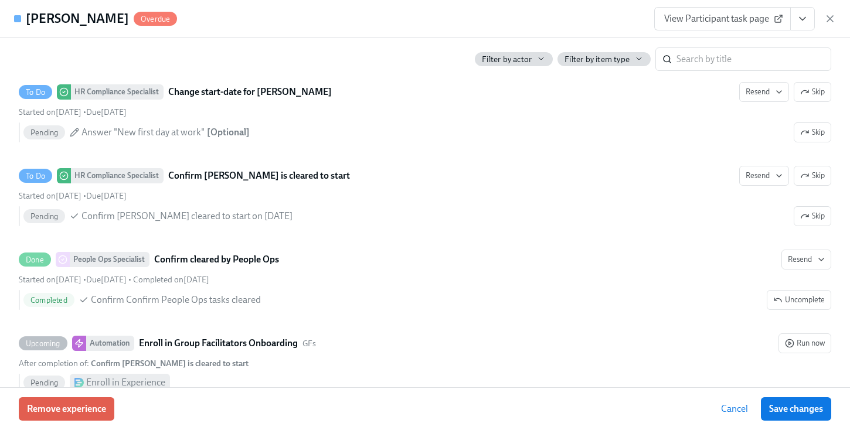
click at [802, 21] on icon "View task page" at bounding box center [803, 19] width 12 height 12
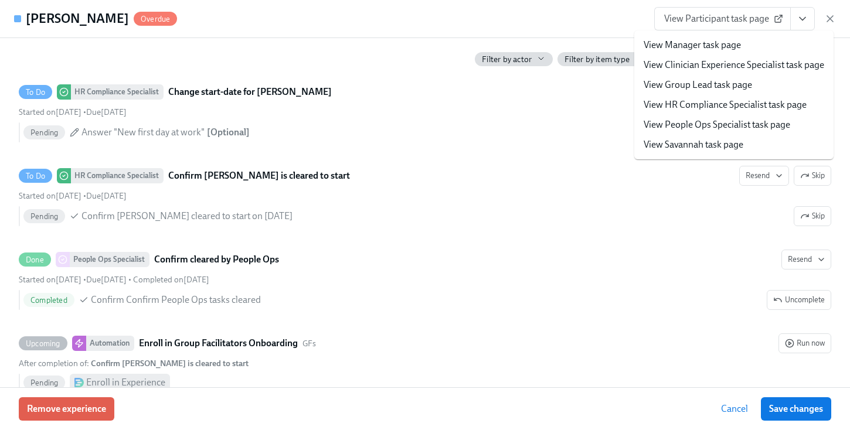
click at [717, 106] on link "View HR Compliance Specialist task page" at bounding box center [725, 104] width 163 height 13
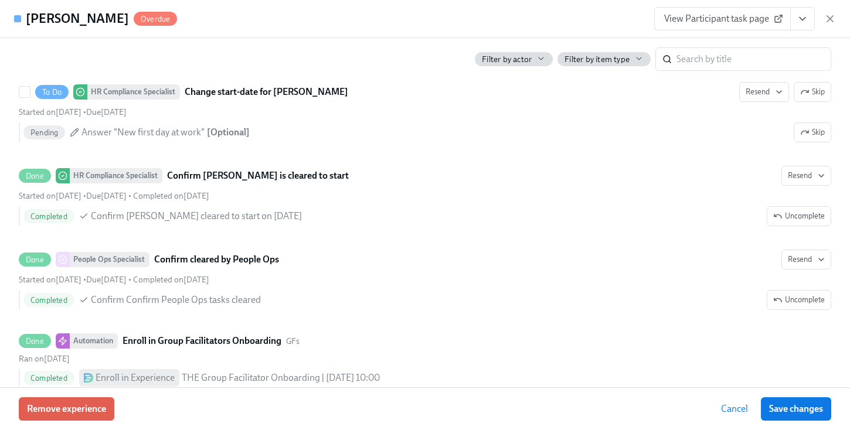
scroll to position [595, 0]
click at [829, 20] on icon "button" at bounding box center [830, 19] width 6 height 6
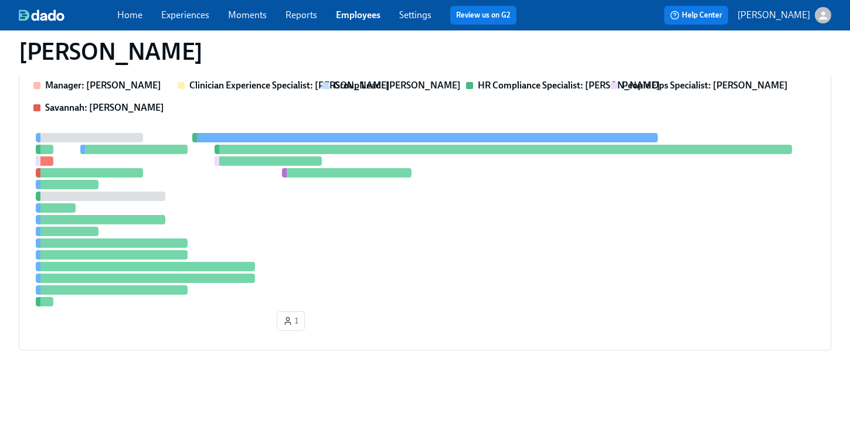
click at [365, 10] on link "Employees" at bounding box center [358, 14] width 45 height 11
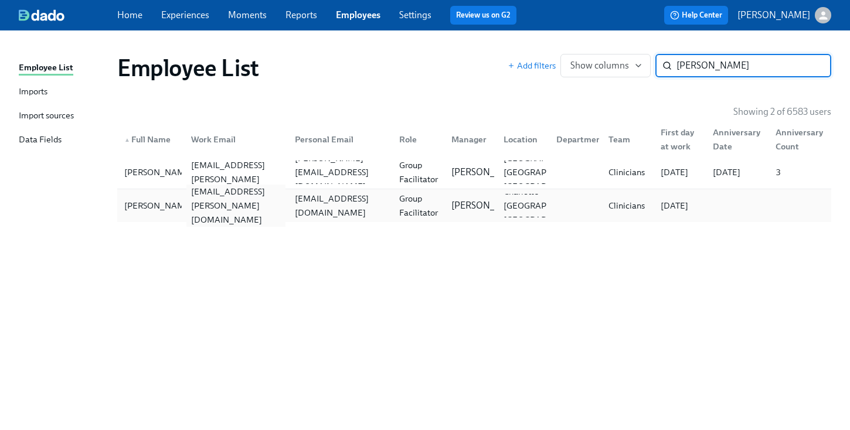
type input "crenshaw"
click at [236, 214] on div "raven.crenshaw@charliehealth.com" at bounding box center [234, 205] width 104 height 23
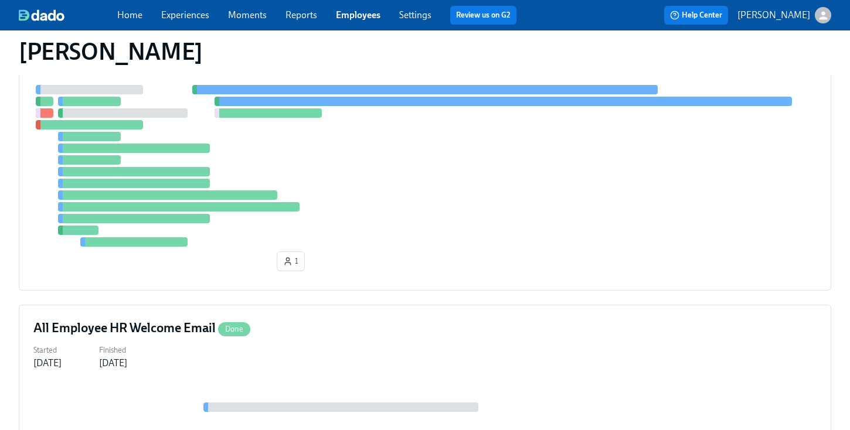
scroll to position [257, 0]
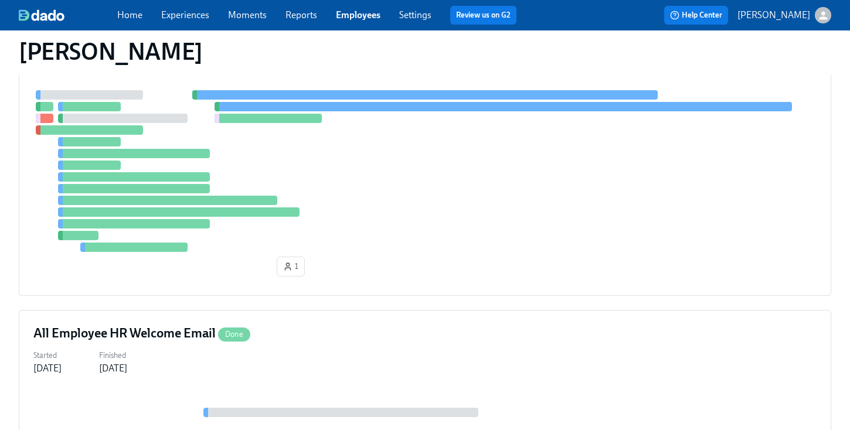
click at [511, 241] on div at bounding box center [424, 171] width 783 height 162
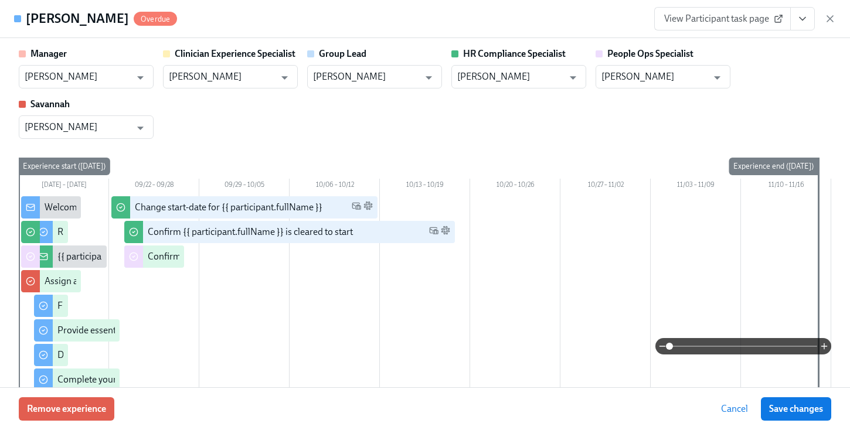
click at [798, 28] on button "View task page" at bounding box center [802, 18] width 25 height 23
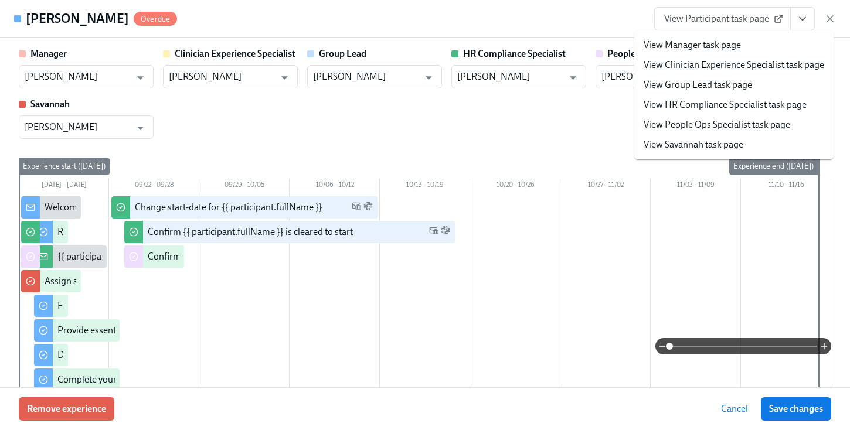
click at [749, 104] on link "View HR Compliance Specialist task page" at bounding box center [725, 104] width 163 height 13
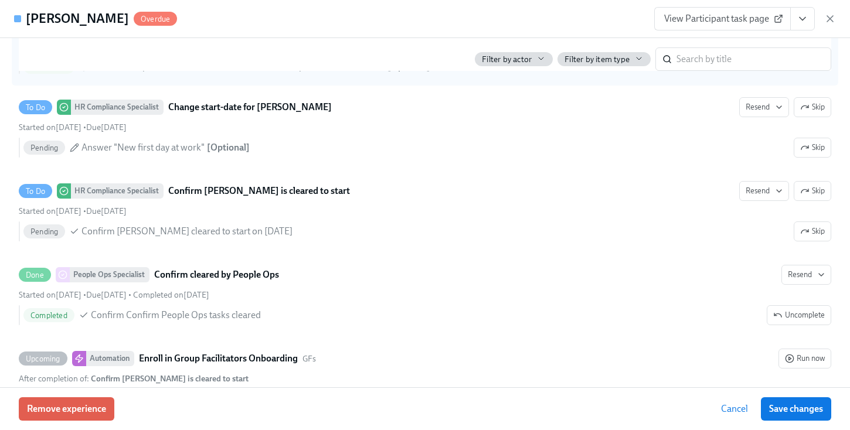
scroll to position [2376, 0]
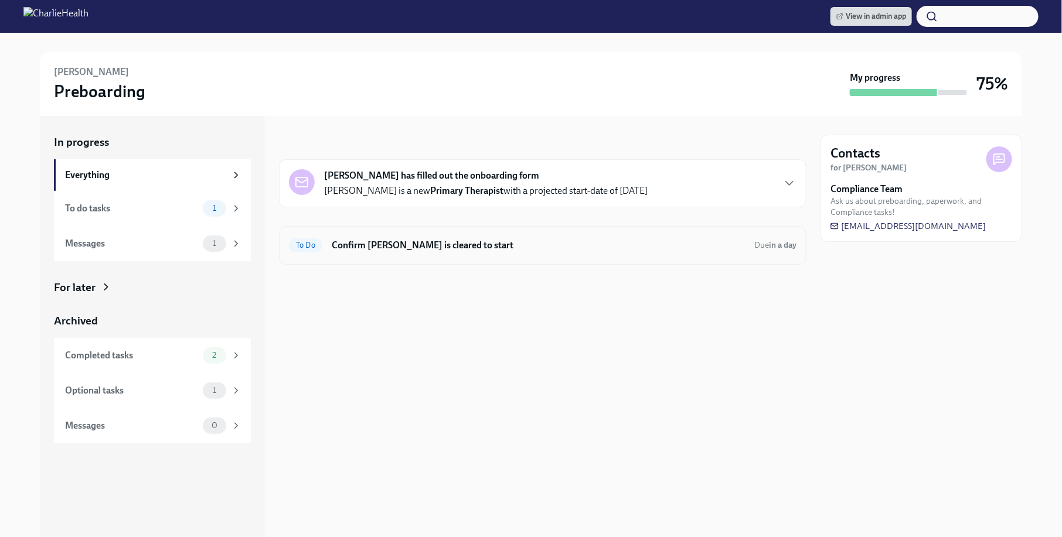
click at [524, 241] on h6 "Confirm Jessie Schaffer is cleared to start" at bounding box center [538, 245] width 413 height 13
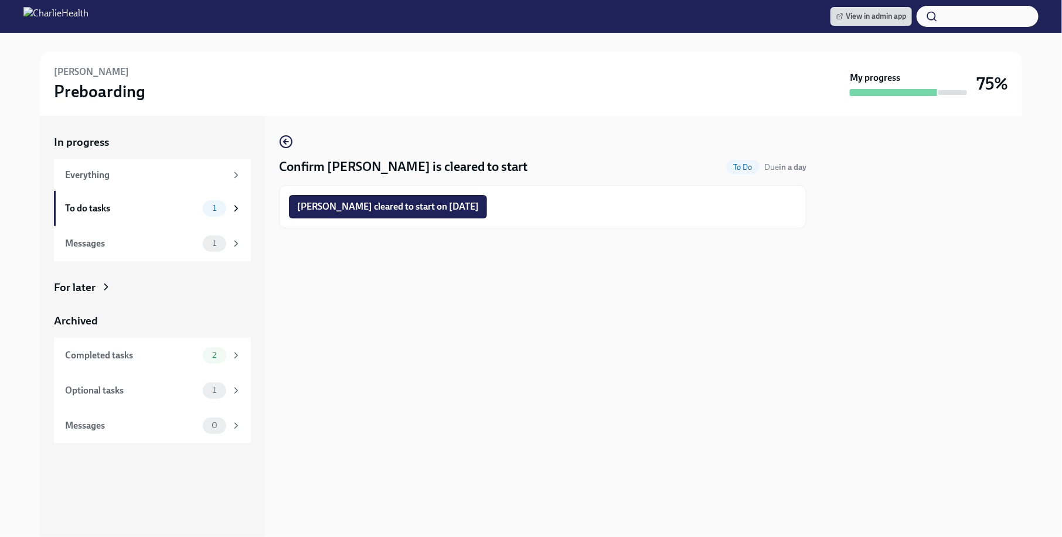
click at [518, 285] on div "Confirm Jessie Schaffer is cleared to start To Do Due in a day Jessie Schaffer …" at bounding box center [543, 326] width 528 height 421
click at [429, 201] on span "Jessie Schaffer cleared to start on 09/29/2025" at bounding box center [388, 207] width 182 height 12
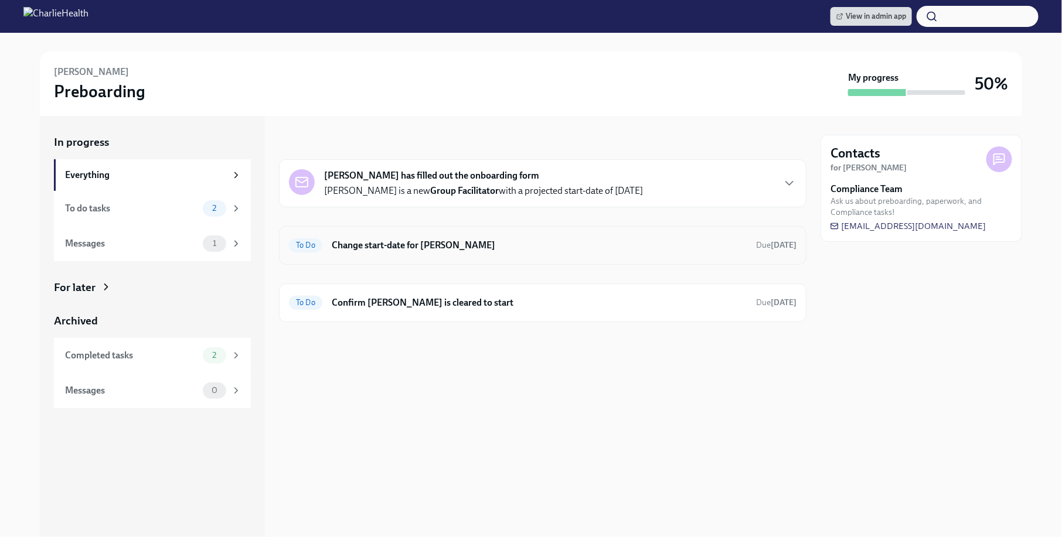
click at [450, 252] on div "To Do Change start-date for [PERSON_NAME] Due [DATE]" at bounding box center [543, 245] width 508 height 19
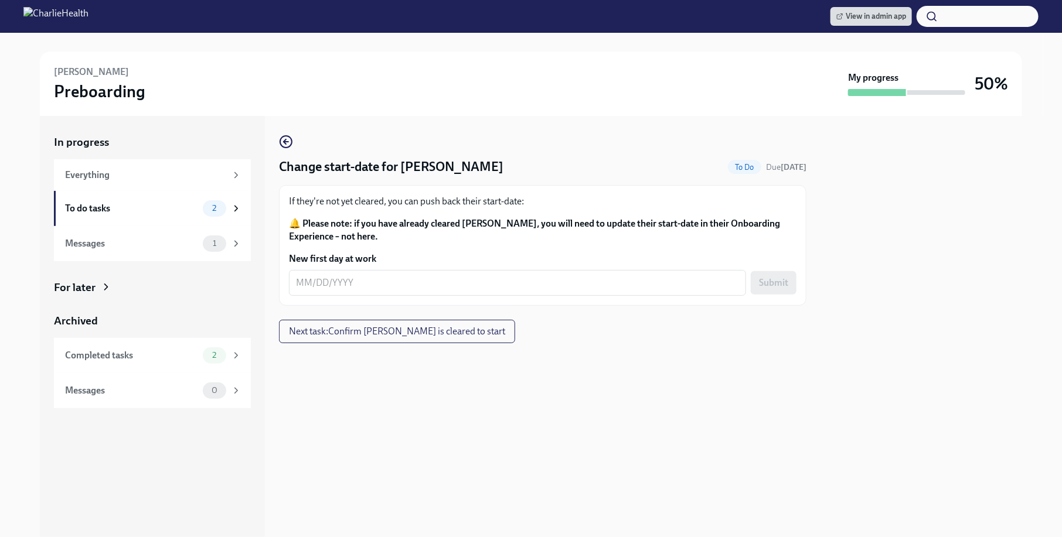
click at [489, 362] on div at bounding box center [543, 362] width 528 height 38
click at [452, 331] on span "Next task : Confirm Ashley Griffin is cleared to start" at bounding box center [397, 332] width 216 height 12
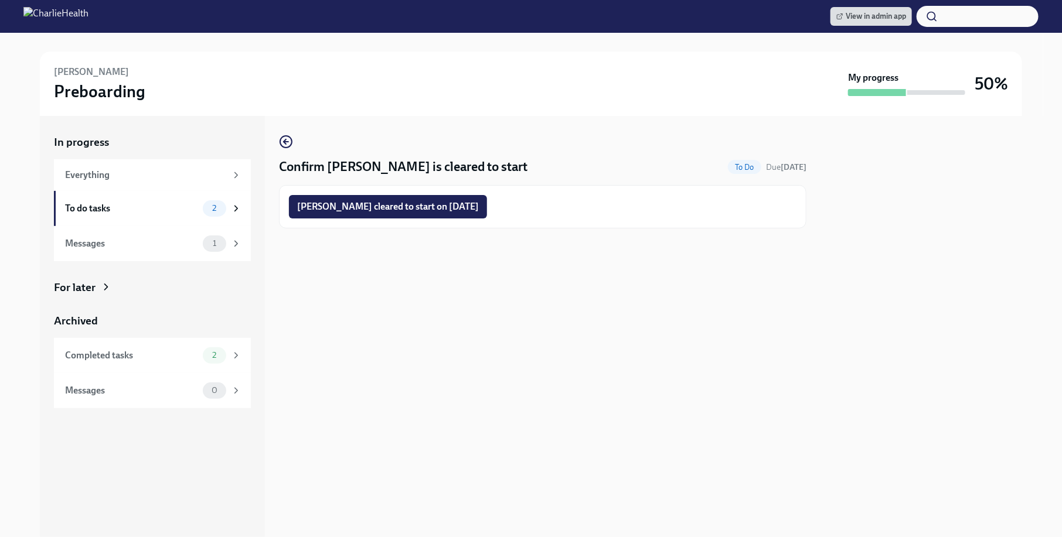
click at [483, 287] on div "Confirm Ashley Griffin is cleared to start To Do Due Oct 12th Ashley Griffin cl…" at bounding box center [543, 326] width 528 height 421
click at [291, 132] on div "Confirm Ashley Griffin is cleared to start To Do Due Oct 12th Ashley Griffin cl…" at bounding box center [543, 326] width 528 height 421
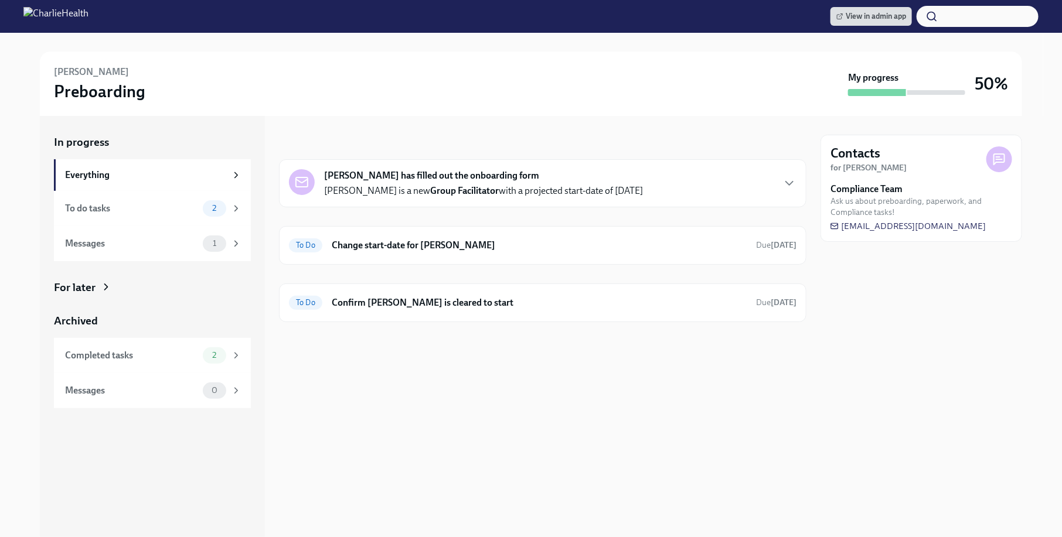
click at [113, 27] on div "View in admin app" at bounding box center [531, 16] width 1062 height 33
click at [457, 239] on h6 "Change start-date for [PERSON_NAME]" at bounding box center [539, 245] width 415 height 13
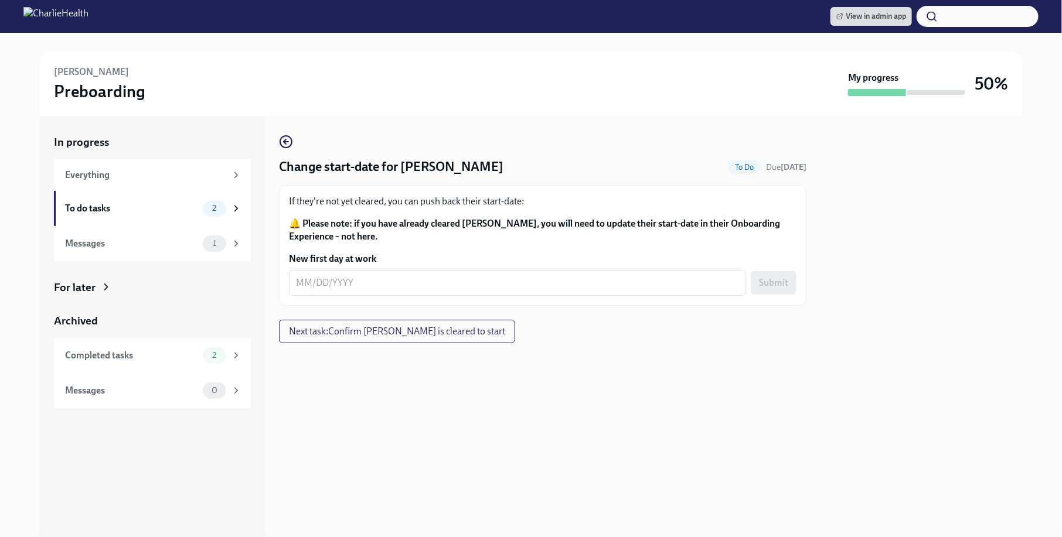
click at [443, 267] on form "New first day at work x ​ Submit" at bounding box center [543, 274] width 508 height 43
click at [438, 284] on textarea "New first day at work" at bounding box center [517, 283] width 443 height 14
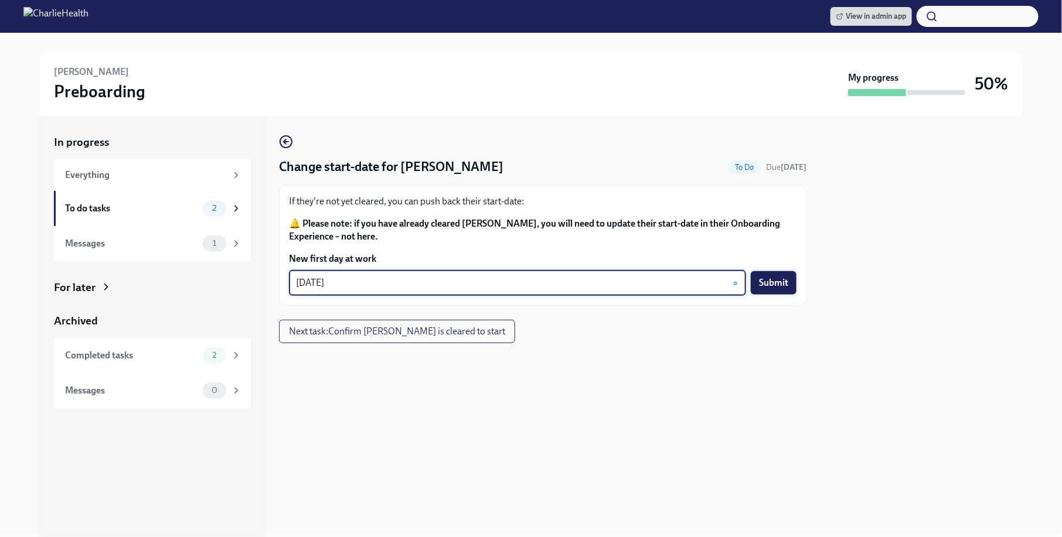
type textarea "[DATE]"
click at [764, 287] on span "Submit" at bounding box center [773, 283] width 29 height 12
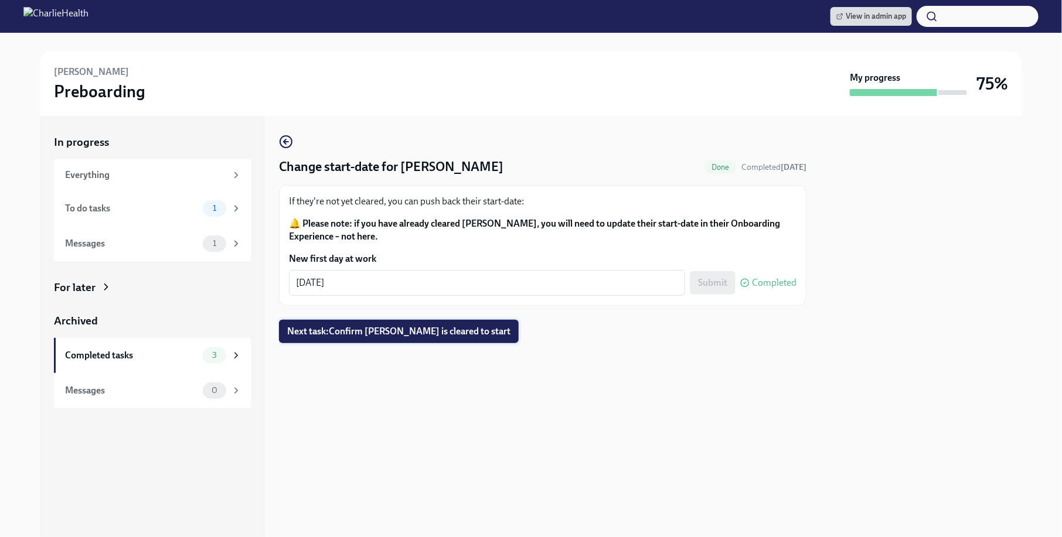
click at [417, 338] on button "Next task : Confirm [PERSON_NAME] is cleared to start" at bounding box center [399, 331] width 240 height 23
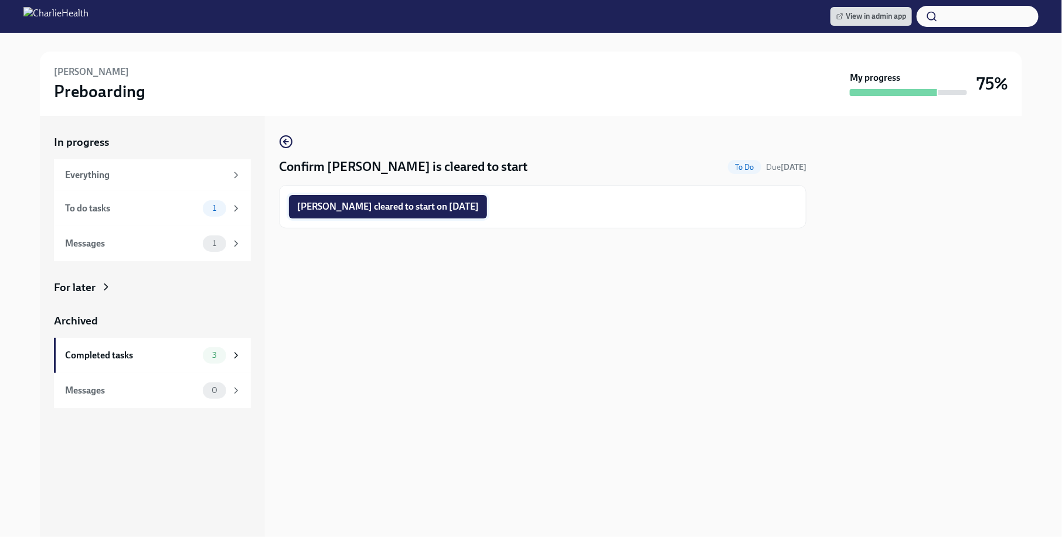
click at [435, 215] on button "[PERSON_NAME] cleared to start on [DATE]" at bounding box center [388, 206] width 198 height 23
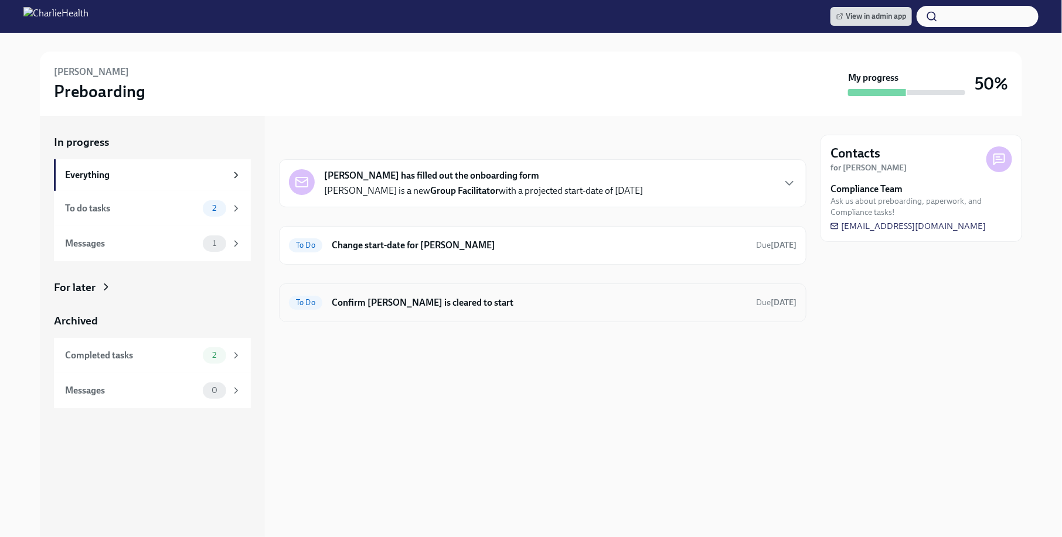
click at [557, 299] on h6 "Confirm [PERSON_NAME] is cleared to start" at bounding box center [539, 303] width 415 height 13
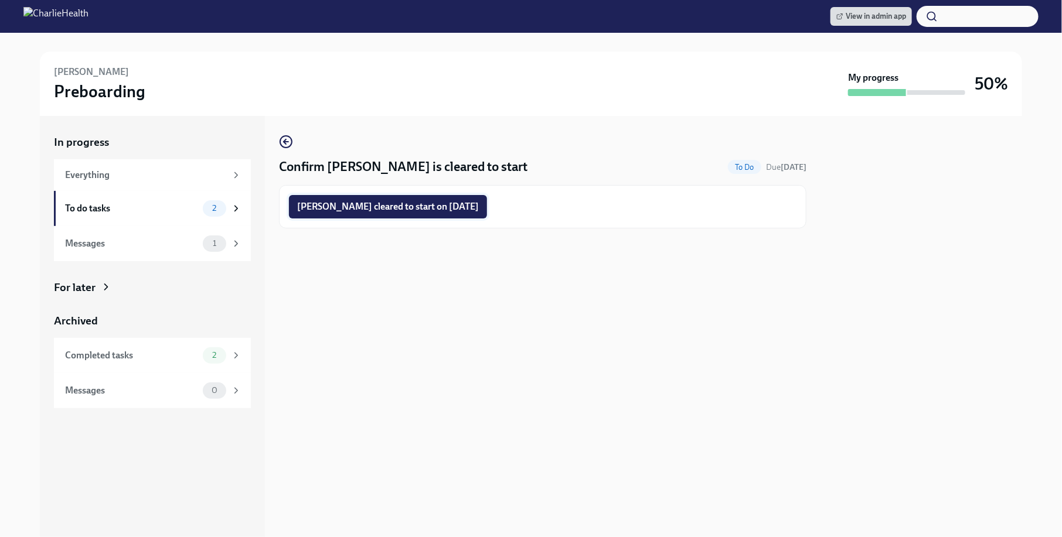
click at [468, 205] on span "Tracy Struckman cleared to start on 09/29/2025" at bounding box center [388, 207] width 182 height 12
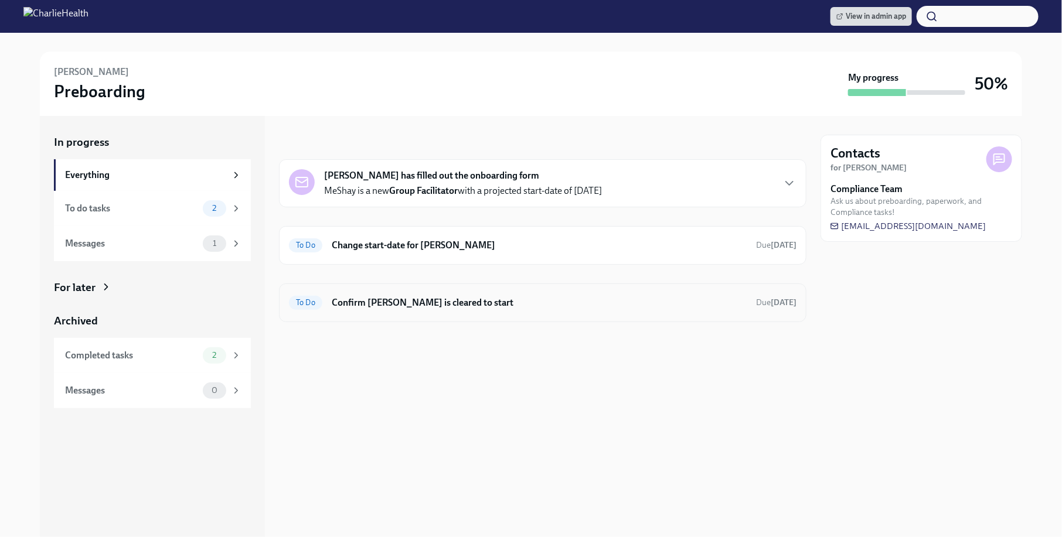
click at [479, 291] on div "To Do Confirm [PERSON_NAME] is cleared to start Due [DATE]" at bounding box center [543, 303] width 528 height 39
click at [479, 291] on div "To Do Confirm MeShay McKinney is cleared to start Due Oct 14th" at bounding box center [543, 303] width 528 height 39
click at [486, 325] on div at bounding box center [543, 341] width 528 height 38
click at [466, 304] on h6 "Confirm MeShay McKinney is cleared to start" at bounding box center [539, 303] width 415 height 13
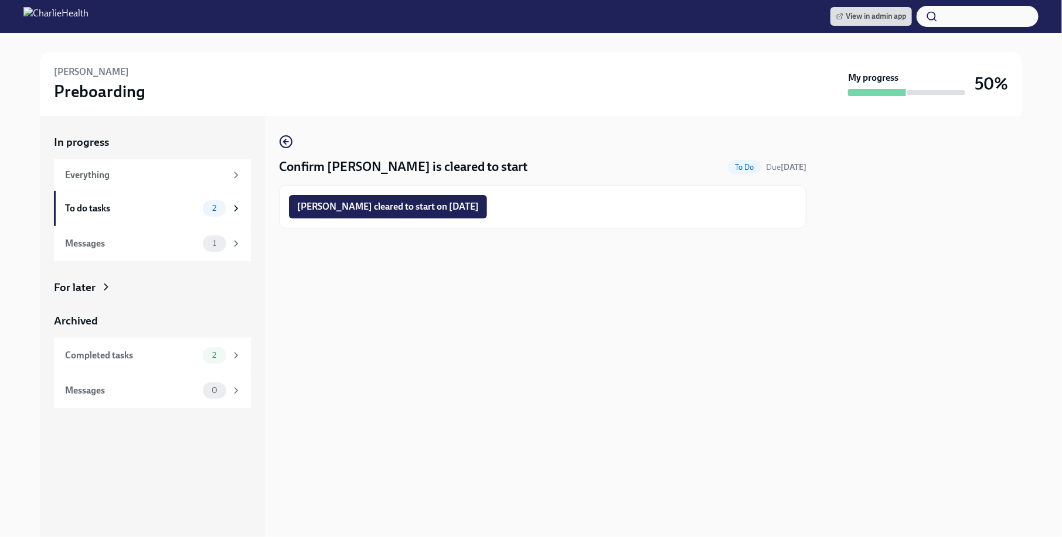
click at [475, 332] on div "Confirm MeShay McKinney is cleared to start To Do Due Oct 14th MeShay McKinney …" at bounding box center [543, 326] width 528 height 421
click at [439, 206] on span "MeShay McKinney cleared to start on 09/29/2025" at bounding box center [388, 207] width 182 height 12
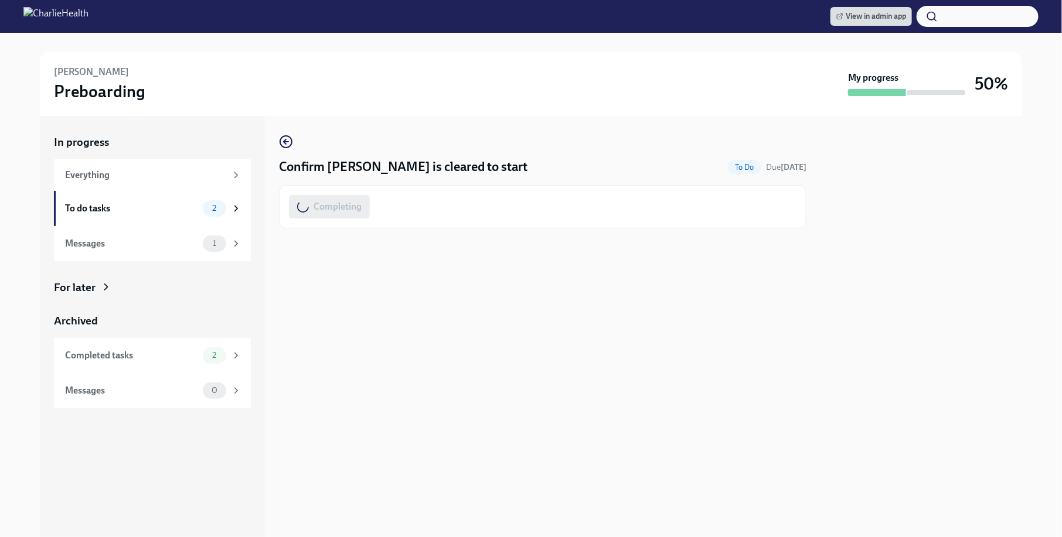
click at [555, 292] on div "Confirm MeShay McKinney is cleared to start To Do Due Oct 14th Completing" at bounding box center [543, 326] width 528 height 421
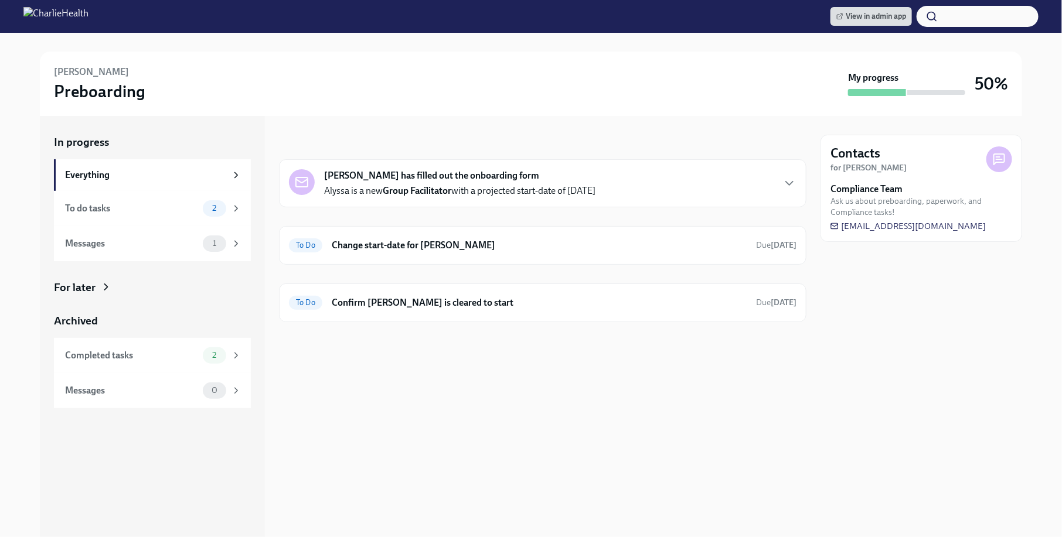
click at [493, 341] on div at bounding box center [543, 341] width 528 height 38
click at [498, 287] on div "To Do Confirm Alyssa Hanlon is cleared to start Due Oct 15th" at bounding box center [543, 303] width 528 height 39
click at [485, 309] on div "To Do Confirm Alyssa Hanlon is cleared to start Due Oct 15th" at bounding box center [543, 303] width 508 height 19
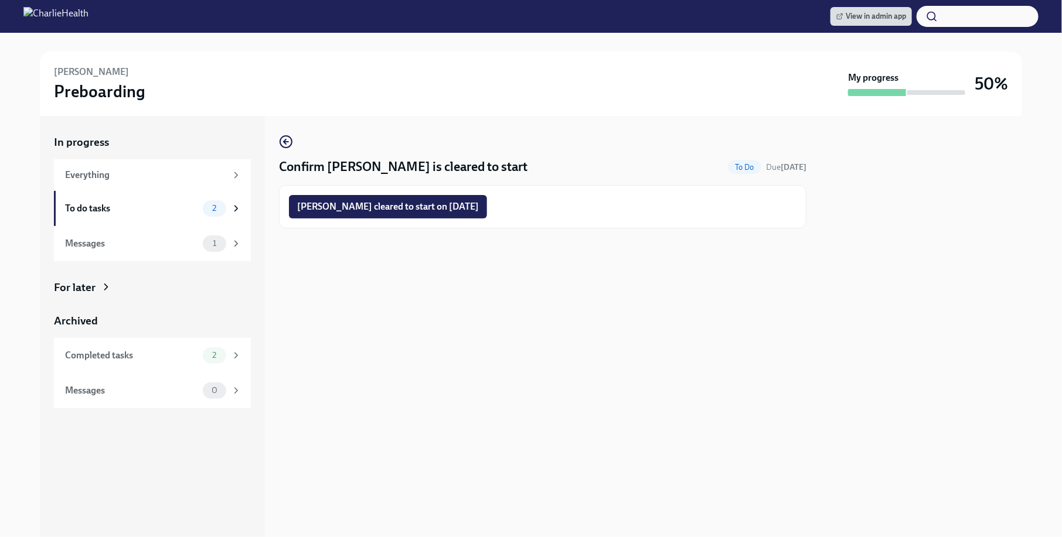
click at [512, 382] on div "Confirm Alyssa Hanlon is cleared to start To Do Due Oct 15th Alyssa Hanlon clea…" at bounding box center [543, 326] width 528 height 421
click at [449, 190] on div "Alyssa Hanlon cleared to start on 09/29/2025" at bounding box center [543, 206] width 528 height 43
click at [449, 206] on span "Alyssa Hanlon cleared to start on 09/29/2025" at bounding box center [388, 207] width 182 height 12
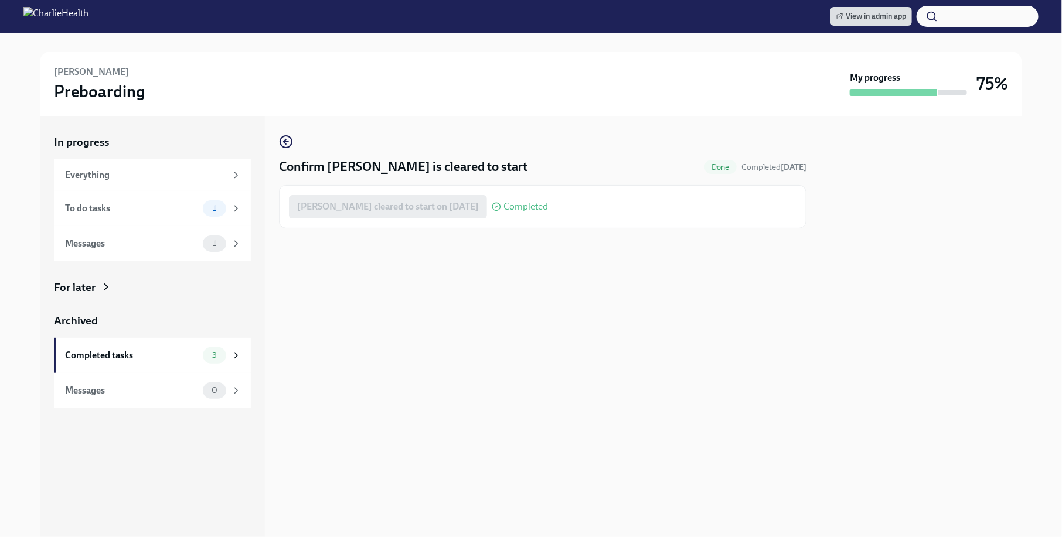
click at [540, 314] on div "Confirm Alyssa Hanlon is cleared to start Done Completed today Alyssa Hanlon cl…" at bounding box center [543, 326] width 528 height 421
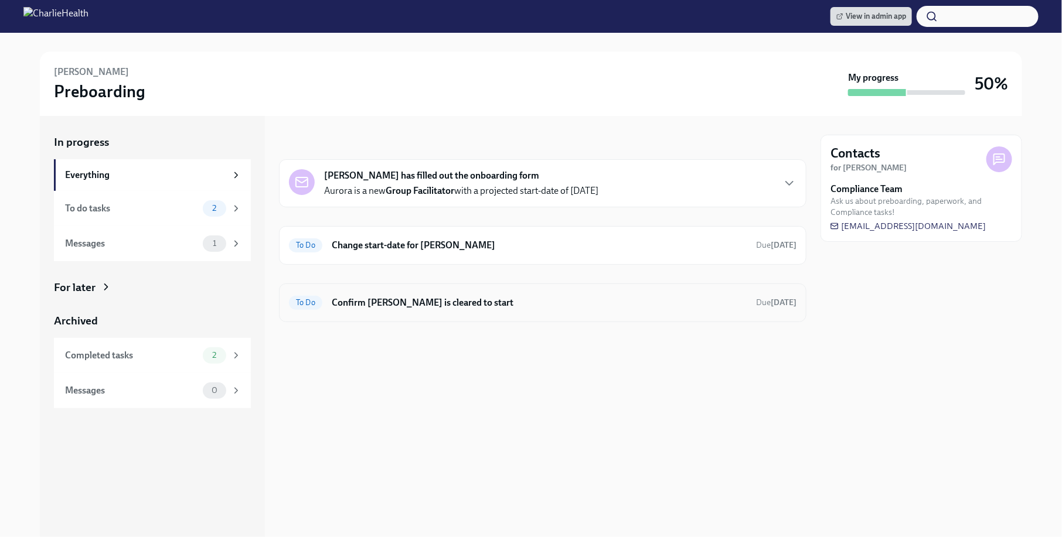
click at [492, 309] on div "To Do Confirm [PERSON_NAME] is cleared to start Due [DATE]" at bounding box center [543, 303] width 508 height 19
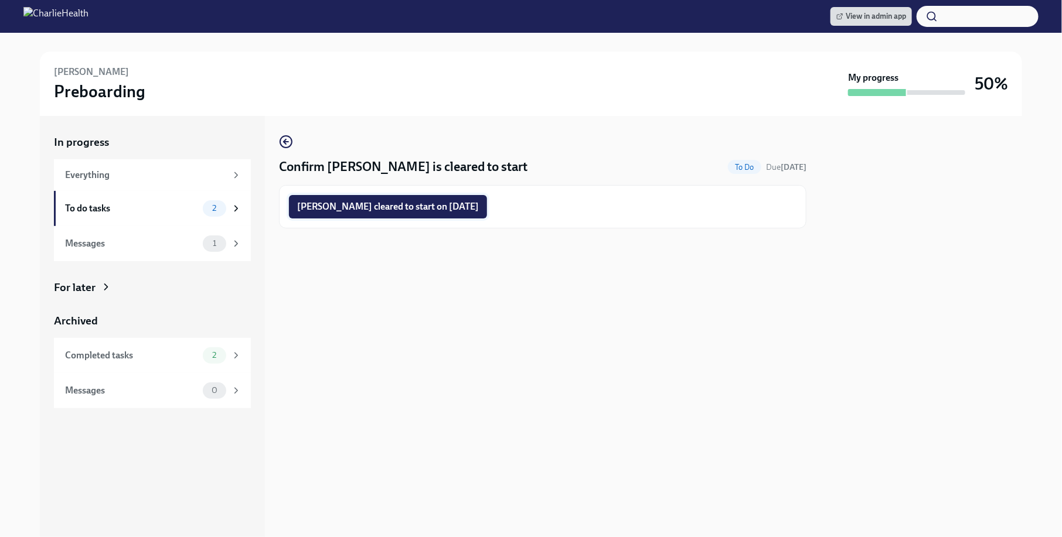
click at [427, 212] on span "[PERSON_NAME] cleared to start on [DATE]" at bounding box center [388, 207] width 182 height 12
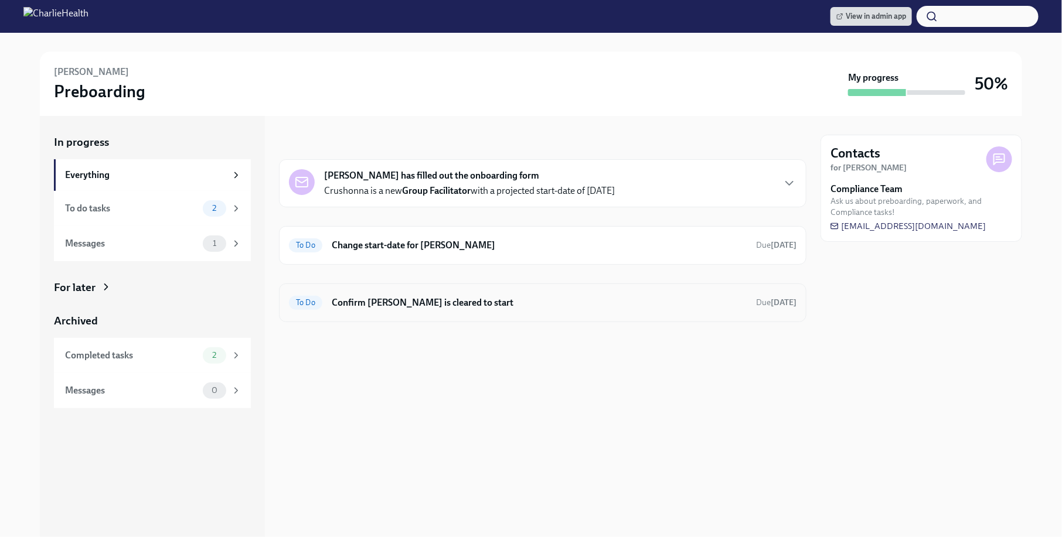
click at [440, 311] on div "To Do Confirm Crushonna [PERSON_NAME] is cleared to start Due [DATE]" at bounding box center [543, 303] width 508 height 19
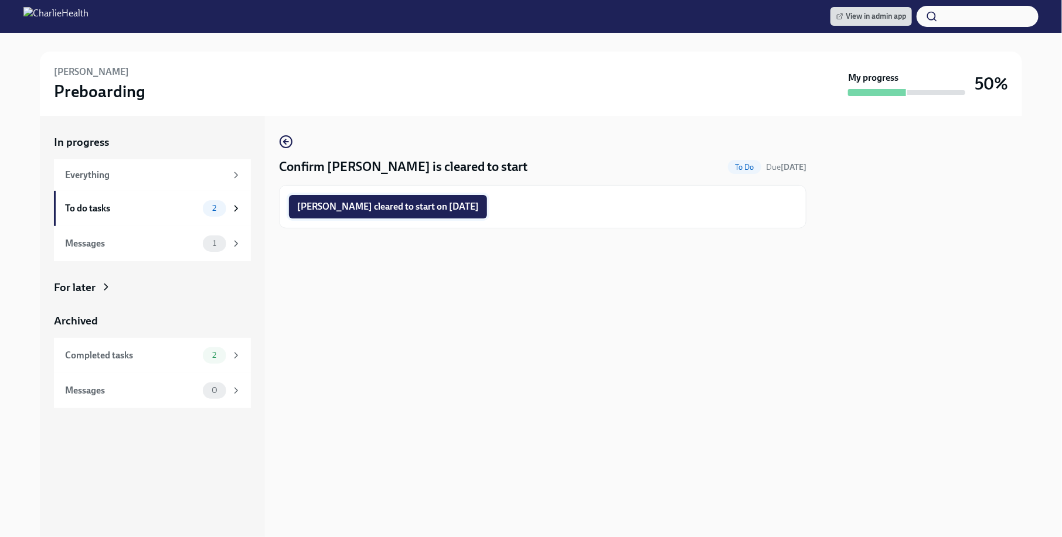
click at [402, 215] on button "[PERSON_NAME] cleared to start on [DATE]" at bounding box center [388, 206] width 198 height 23
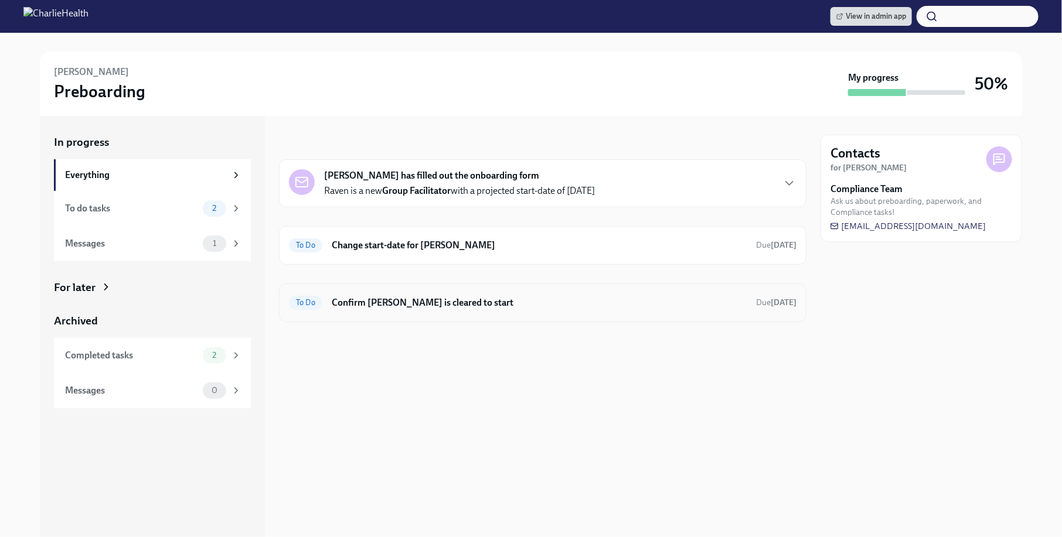
click at [581, 306] on h6 "Confirm [PERSON_NAME] is cleared to start" at bounding box center [539, 303] width 415 height 13
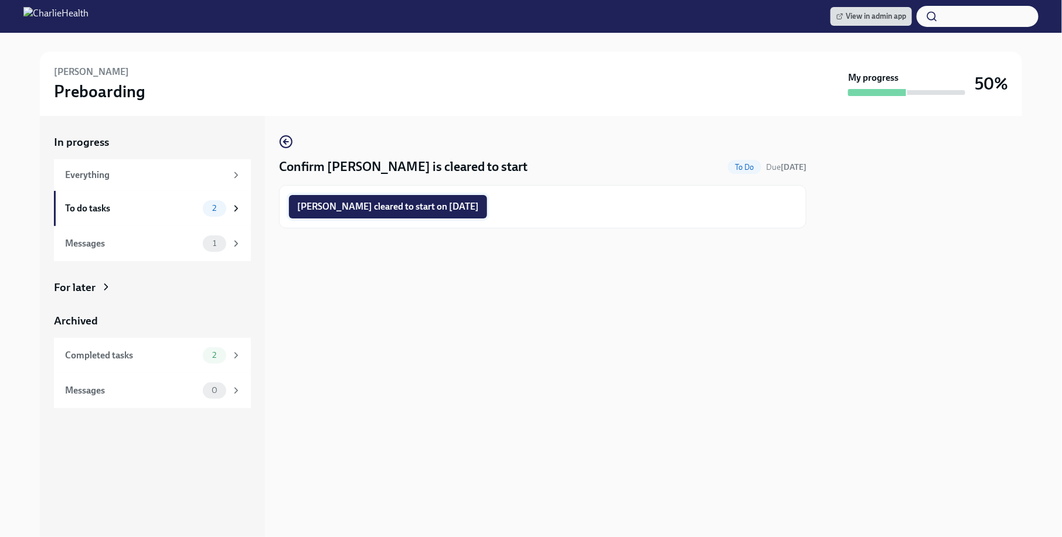
click at [427, 199] on button "[PERSON_NAME] cleared to start on [DATE]" at bounding box center [388, 206] width 198 height 23
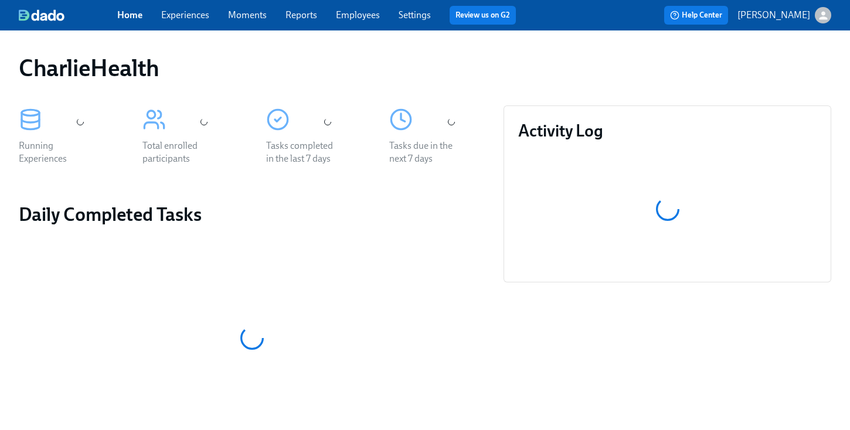
click at [399, 33] on div "CharlieHealth Running Experiences Total enrolled participants Tasks completed i…" at bounding box center [425, 388] width 850 height 717
click at [369, 25] on div "Home Experiences Moments Reports Employees Settings Review us on G2 Help Center…" at bounding box center [425, 15] width 850 height 30
click at [361, 13] on link "Employees" at bounding box center [358, 14] width 44 height 11
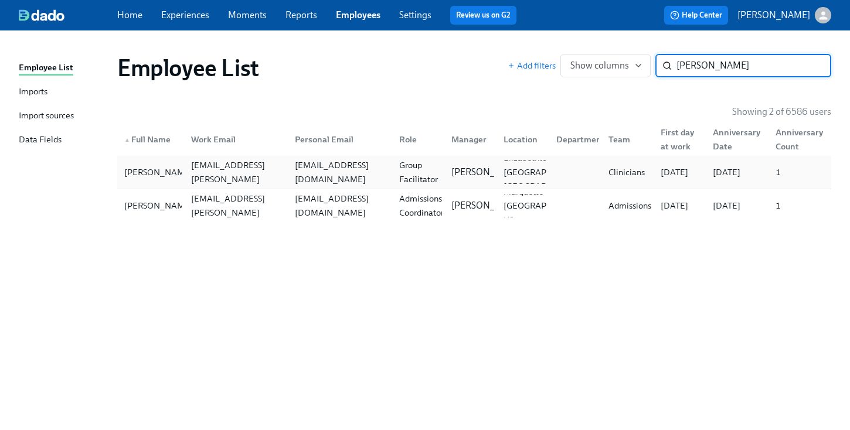
type input "sweeney"
click at [335, 174] on div "beth_sweeney512@yahoo.com" at bounding box center [340, 172] width 100 height 28
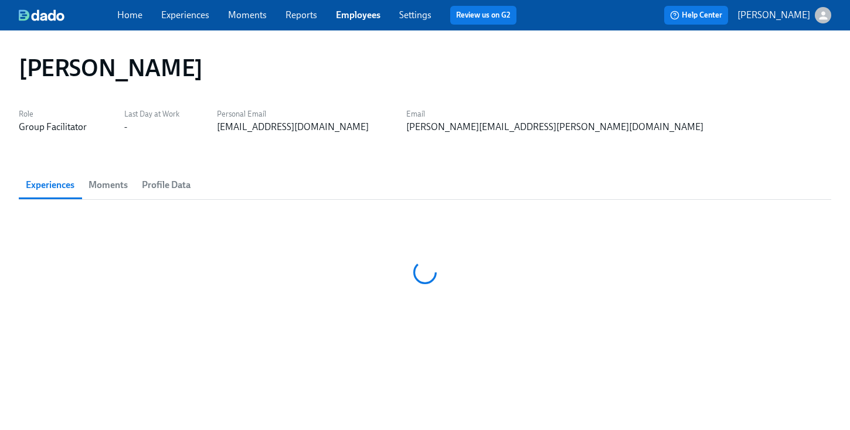
click at [444, 57] on div "[PERSON_NAME]" at bounding box center [425, 68] width 812 height 28
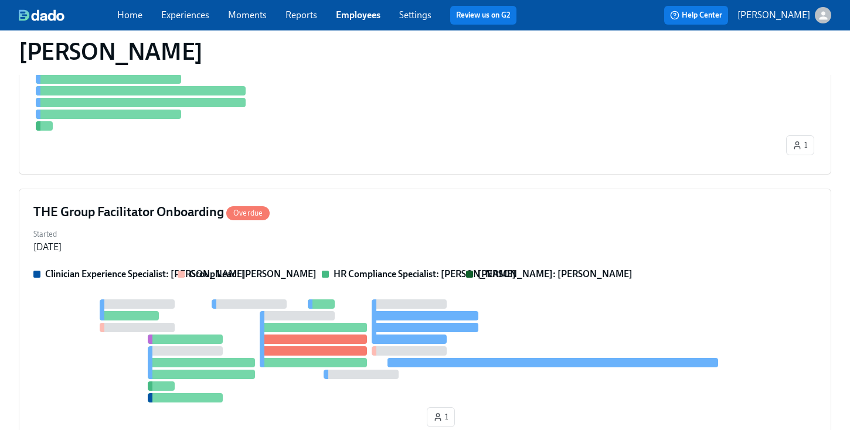
scroll to position [537, 0]
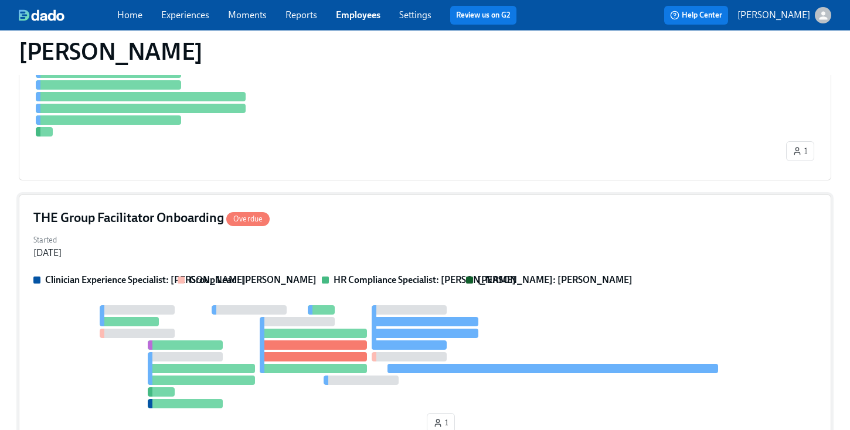
click at [433, 242] on div "Started Sep 03, 2025" at bounding box center [424, 246] width 783 height 28
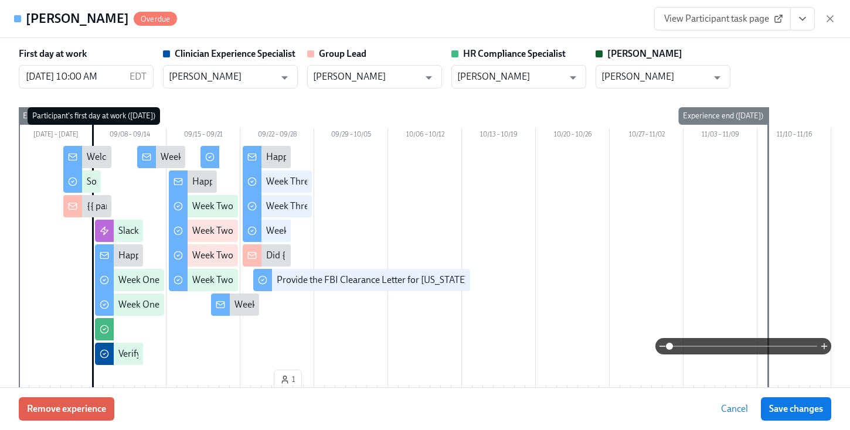
click at [805, 21] on icon "View task page" at bounding box center [803, 19] width 12 height 12
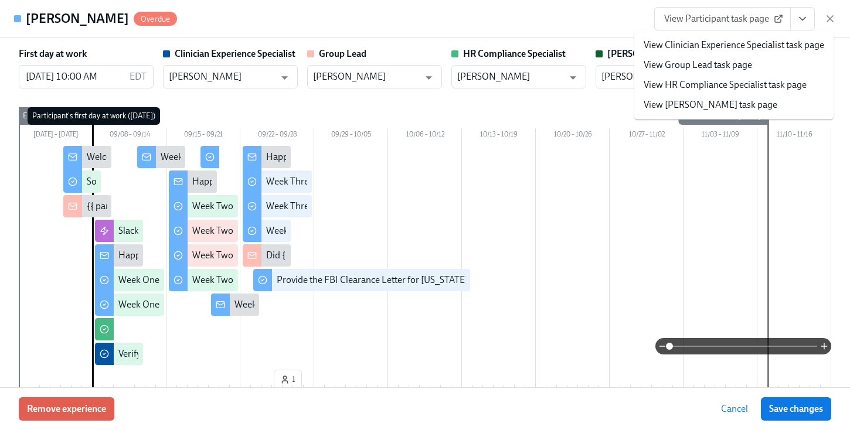
click at [709, 81] on link "View HR Compliance Specialist task page" at bounding box center [725, 85] width 163 height 13
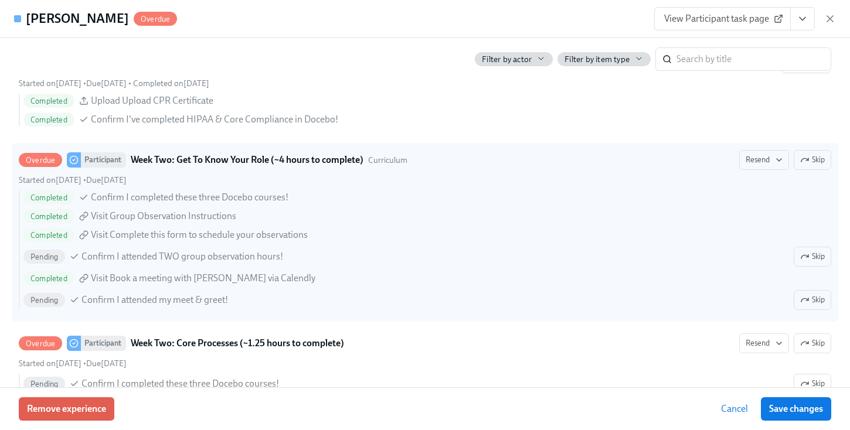
scroll to position [496, 0]
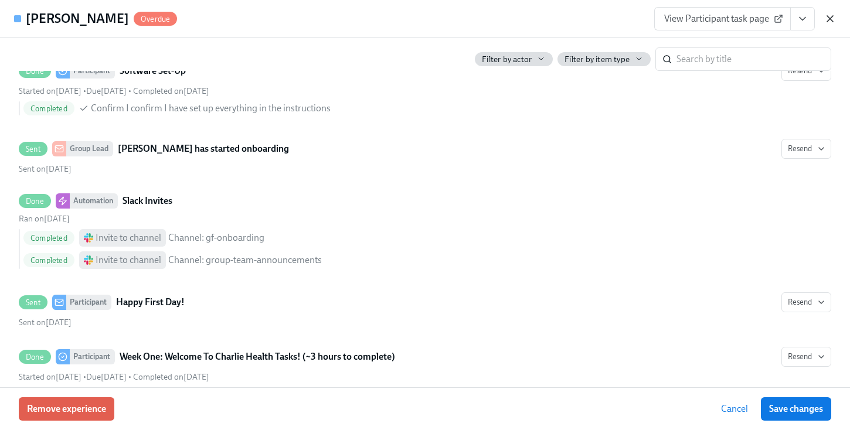
click at [832, 17] on icon "button" at bounding box center [830, 19] width 12 height 12
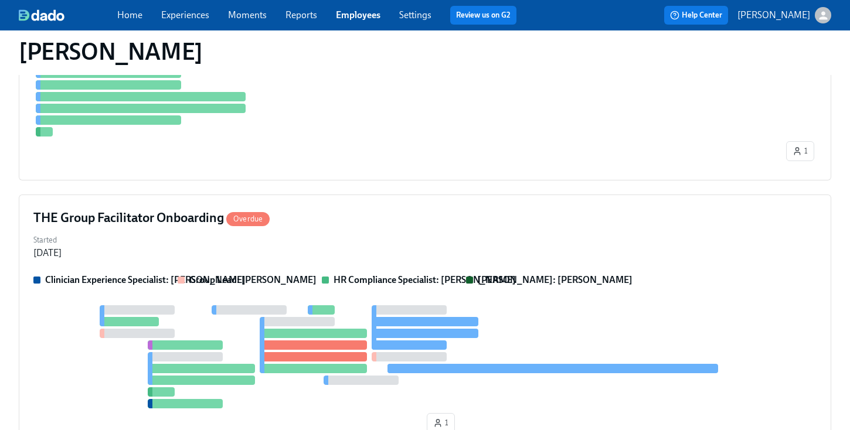
click at [317, 13] on div "Home Experiences Moments Reports Employees Settings Review us on G2" at bounding box center [321, 15] width 409 height 19
click at [351, 14] on link "Employees" at bounding box center [358, 14] width 45 height 11
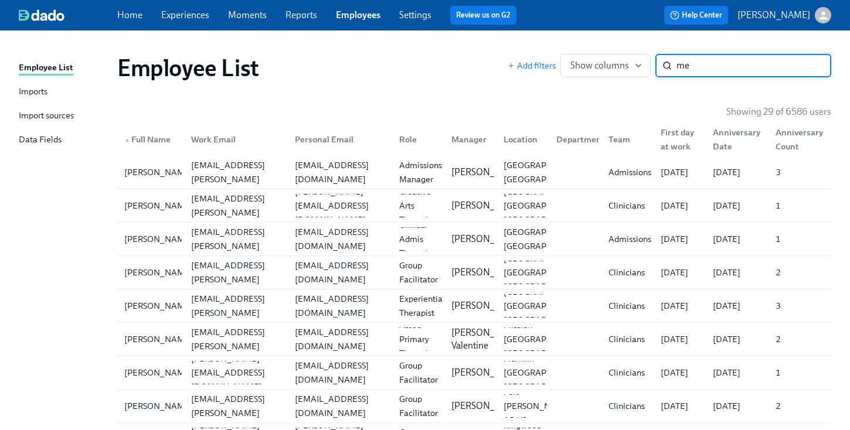
type input "m"
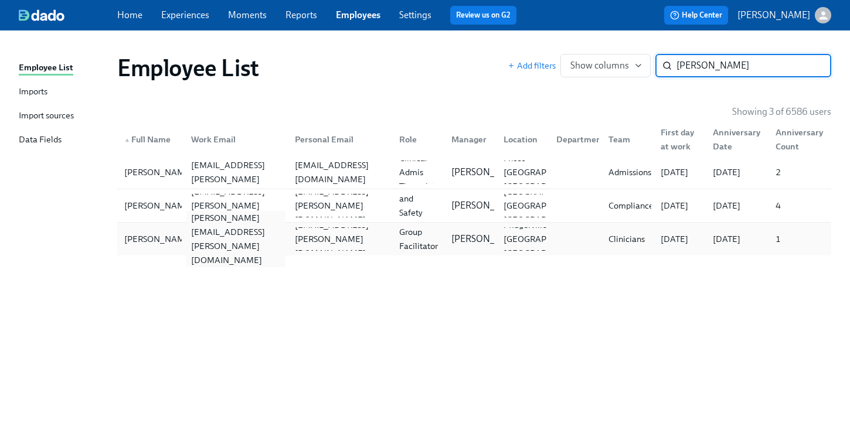
type input "mayes"
click at [207, 249] on div "melissa.mayes@charliehealth.com" at bounding box center [234, 238] width 104 height 23
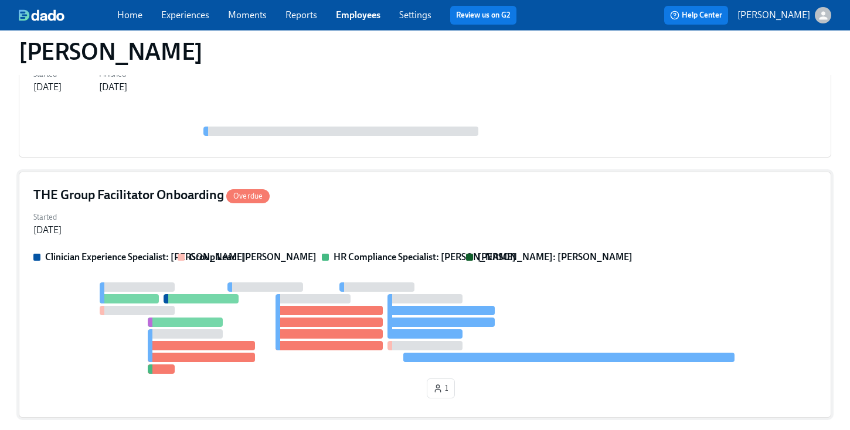
scroll to position [537, 0]
click at [383, 230] on div "Started Sep 08, 2025" at bounding box center [424, 223] width 783 height 28
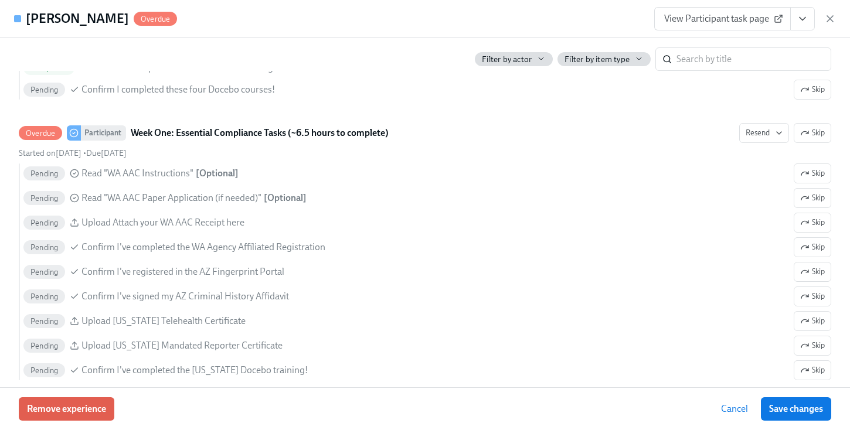
scroll to position [873, 0]
click at [830, 17] on icon "button" at bounding box center [830, 19] width 12 height 12
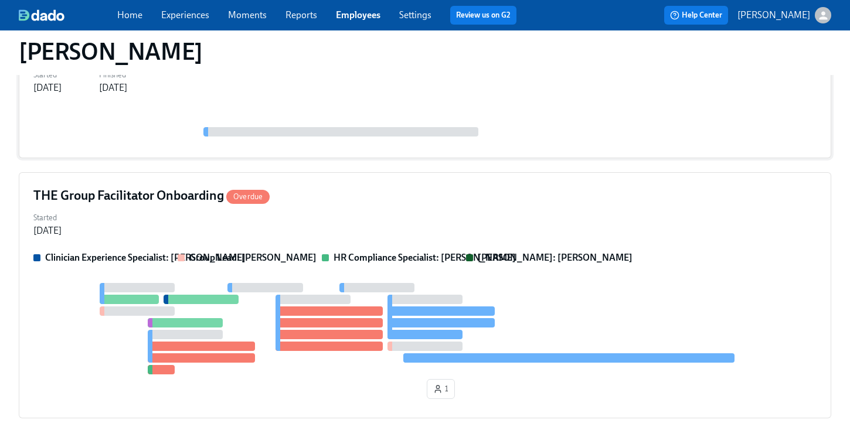
click at [383, 89] on div "Started Sep 05, 2025 Finished Sep 08, 2025" at bounding box center [424, 80] width 783 height 28
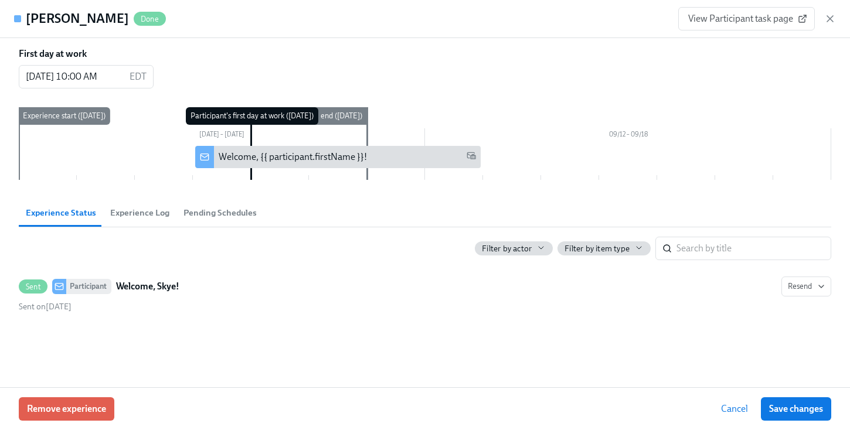
click at [360, 23] on div "Skye Mayes Done View Participant task page" at bounding box center [425, 19] width 850 height 38
click at [829, 18] on icon "button" at bounding box center [830, 19] width 6 height 6
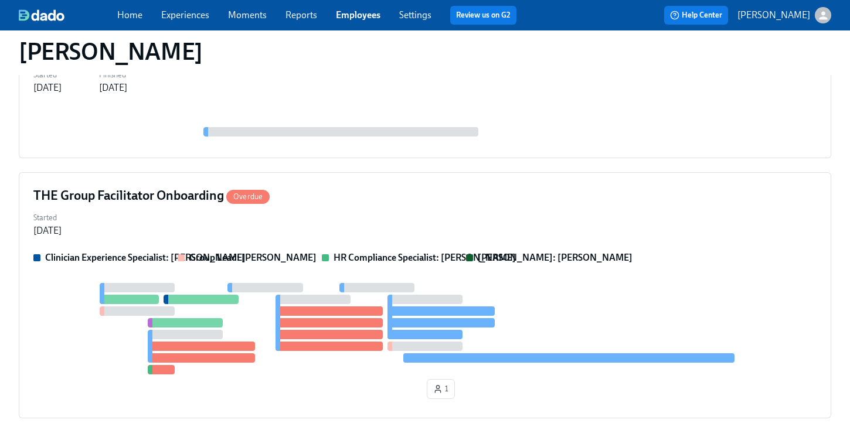
click at [331, 11] on div "Home Experiences Moments Reports Employees Settings Review us on G2" at bounding box center [321, 15] width 409 height 19
click at [360, 13] on link "Employees" at bounding box center [358, 14] width 45 height 11
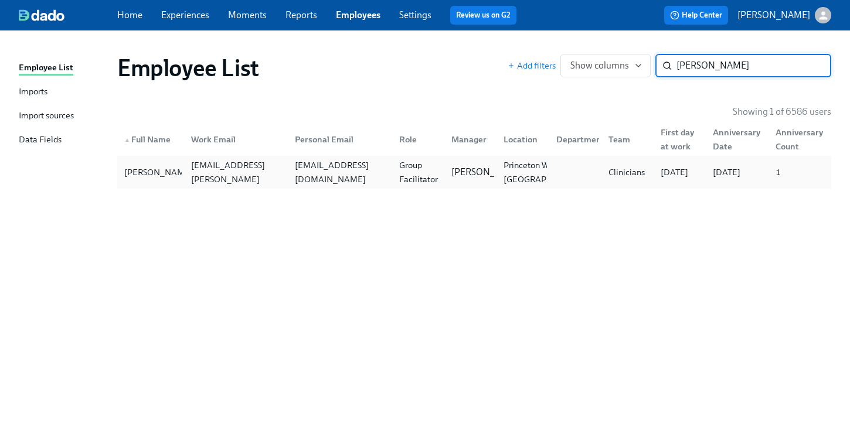
type input "mcgrady"
click at [209, 156] on div "Michael McGrady michael.mcgrady@charliehealth.com michaeljmcgrady@gmail.com Gro…" at bounding box center [474, 172] width 714 height 33
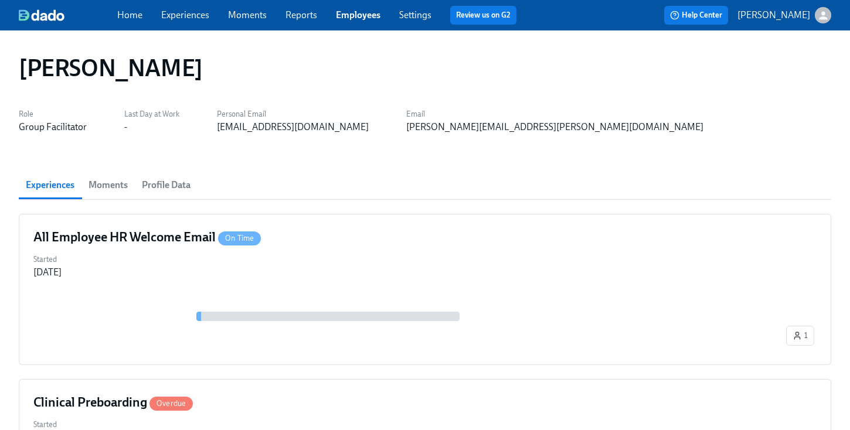
scroll to position [651, 0]
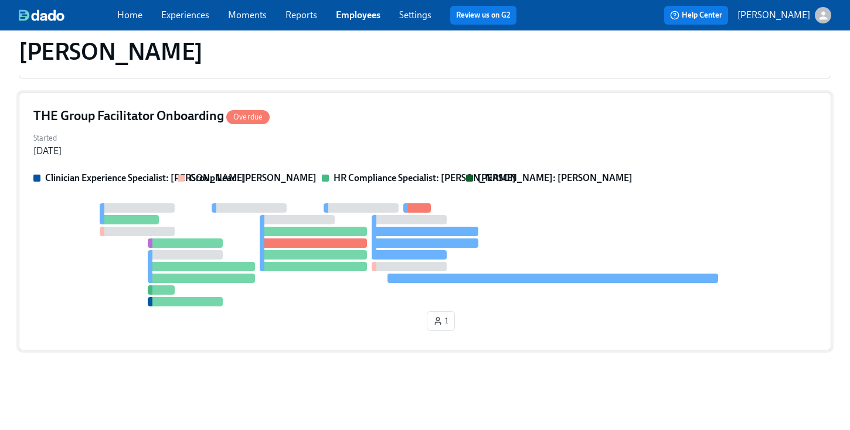
click at [419, 156] on div "Started Sep 03, 2025" at bounding box center [424, 144] width 783 height 28
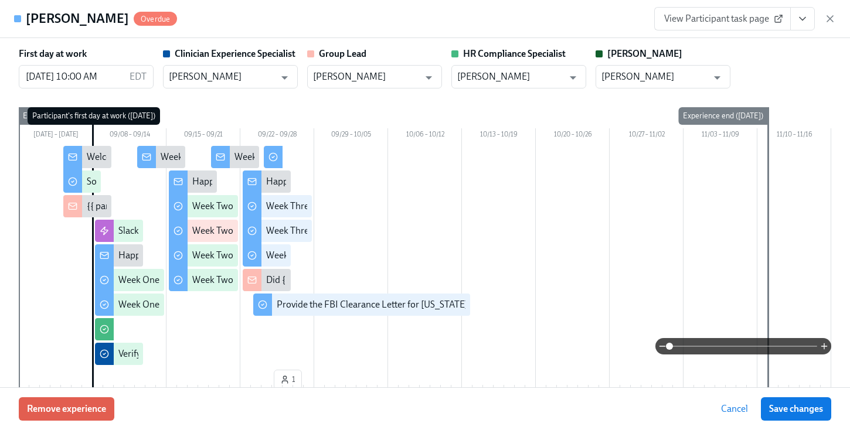
click at [815, 23] on div "View Participant task page" at bounding box center [745, 18] width 182 height 23
drag, startPoint x: 815, startPoint y: 23, endPoint x: 806, endPoint y: 23, distance: 8.8
click at [808, 23] on div "View Participant task page" at bounding box center [745, 18] width 182 height 23
click at [806, 23] on icon "View task page" at bounding box center [803, 19] width 12 height 12
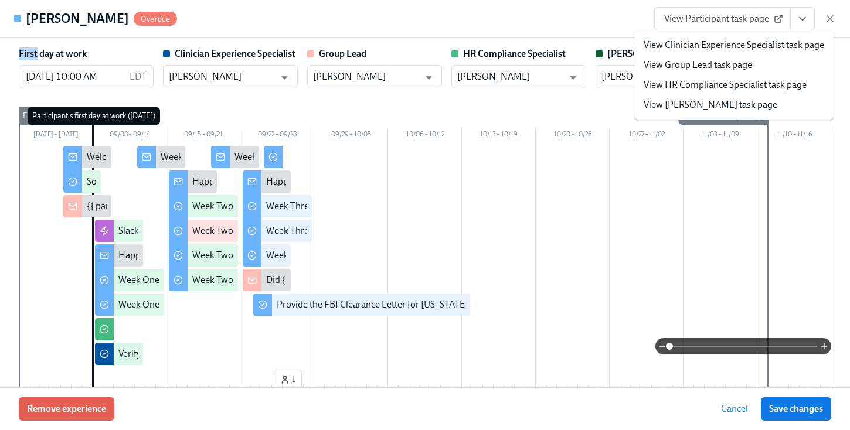
click at [706, 83] on link "View HR Compliance Specialist task page" at bounding box center [725, 85] width 163 height 13
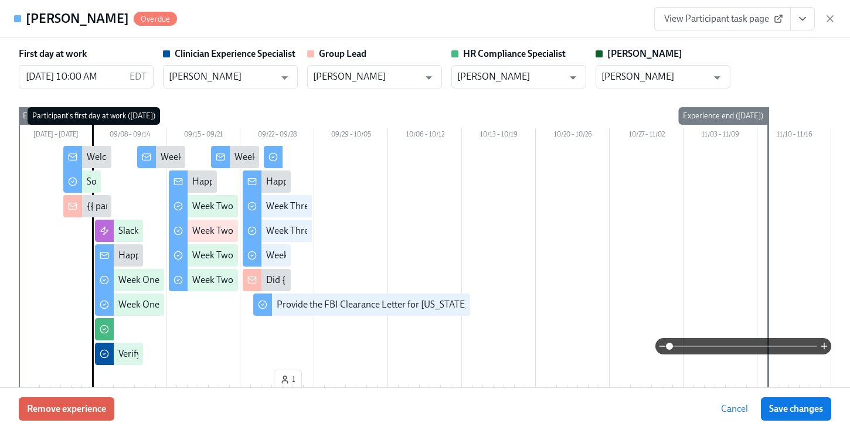
click at [491, 32] on div "Michael McGrady Overdue View Participant task page" at bounding box center [425, 19] width 850 height 38
click at [831, 23] on icon "button" at bounding box center [830, 19] width 12 height 12
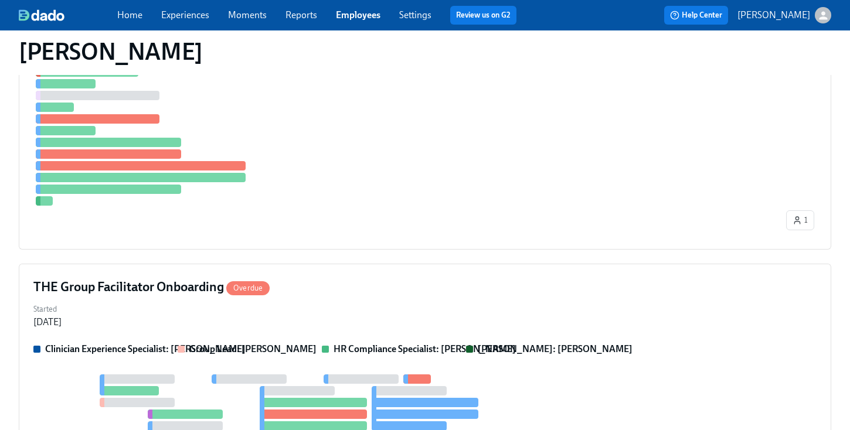
click at [357, 23] on div "Home Experiences Moments Reports Employees Settings Review us on G2" at bounding box center [321, 15] width 409 height 19
click at [382, 16] on div "Home Experiences Moments Reports Employees Settings Review us on G2" at bounding box center [321, 15] width 409 height 19
click at [355, 15] on link "Employees" at bounding box center [358, 14] width 45 height 11
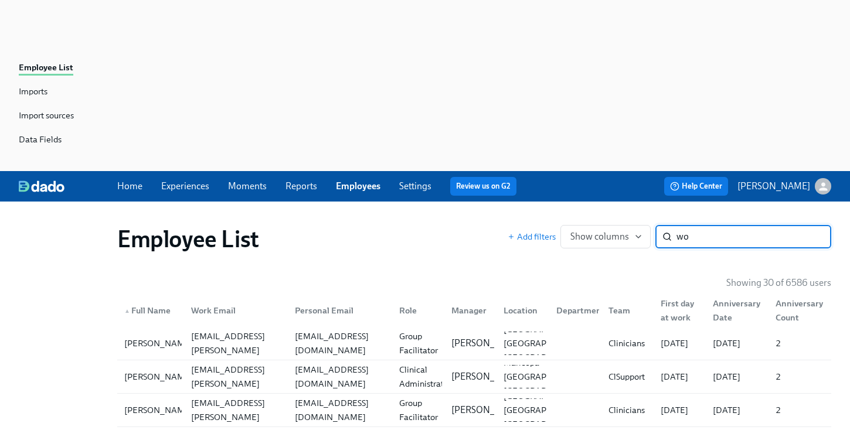
type input "w"
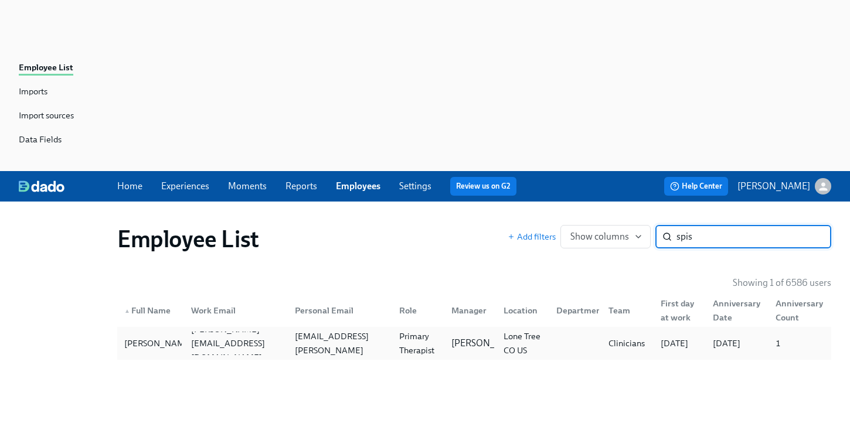
type input "spis"
click at [269, 327] on div "Nicole Spisak nicole.woodmanspisak@charliehealth.com nicole.spisak@hotmail.com …" at bounding box center [474, 343] width 714 height 33
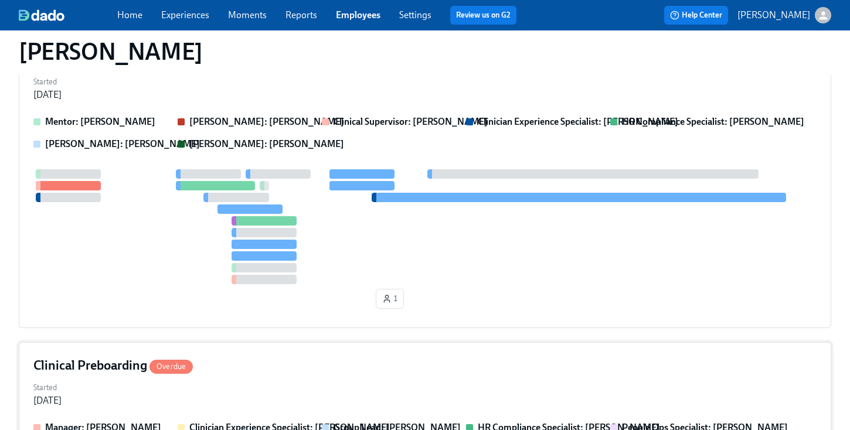
scroll to position [341, 0]
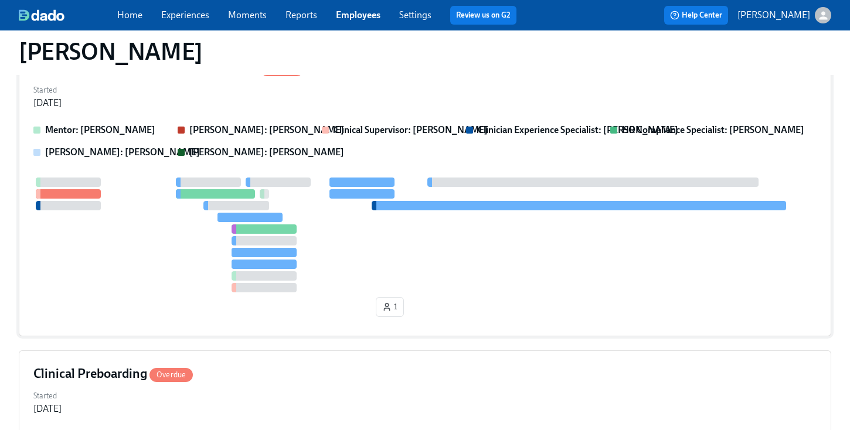
click at [506, 178] on div "1" at bounding box center [424, 250] width 783 height 144
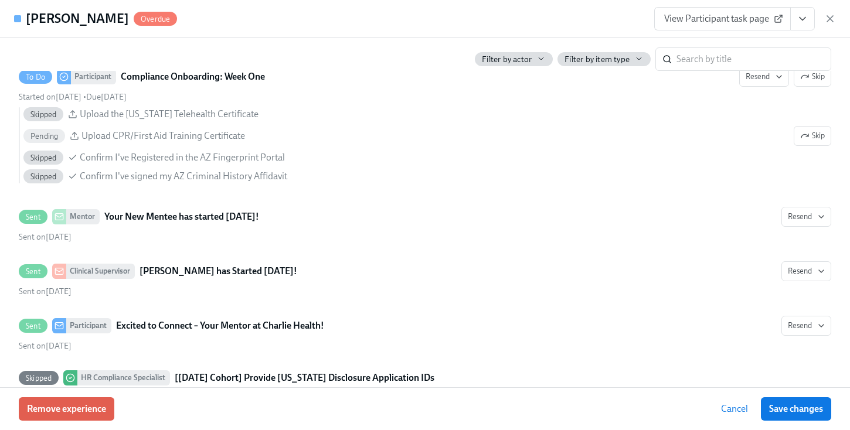
scroll to position [1594, 0]
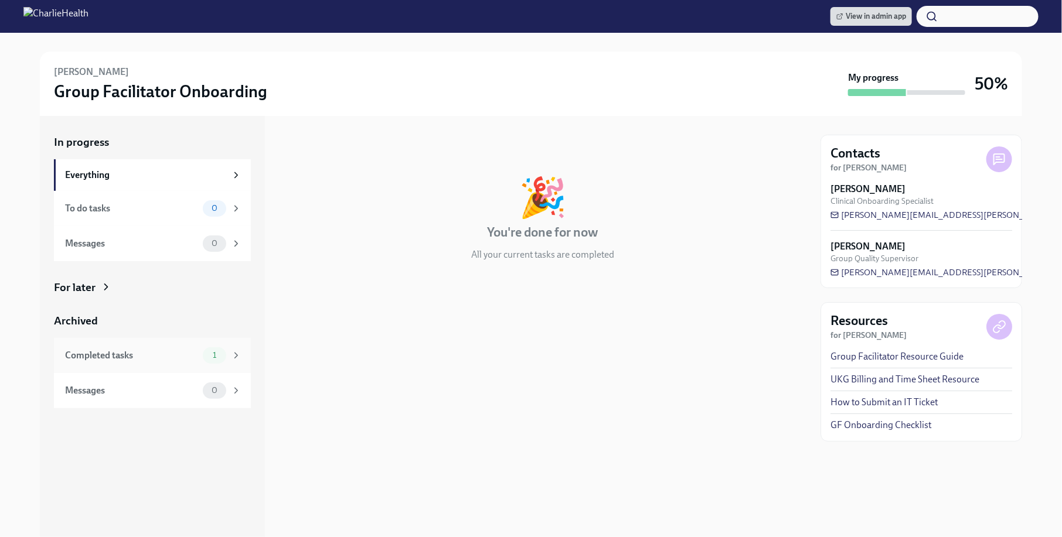
click at [137, 356] on div "Completed tasks" at bounding box center [131, 355] width 133 height 13
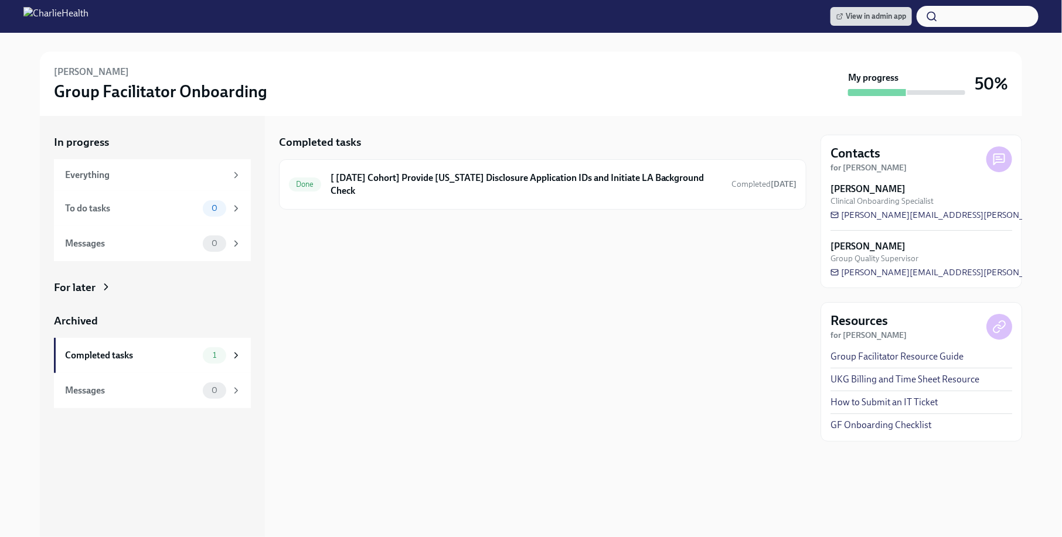
click at [562, 285] on div "Completed tasks Done [ [DATE] Cohort] Provide [US_STATE] Disclosure Application…" at bounding box center [543, 326] width 528 height 421
